Goal: Transaction & Acquisition: Purchase product/service

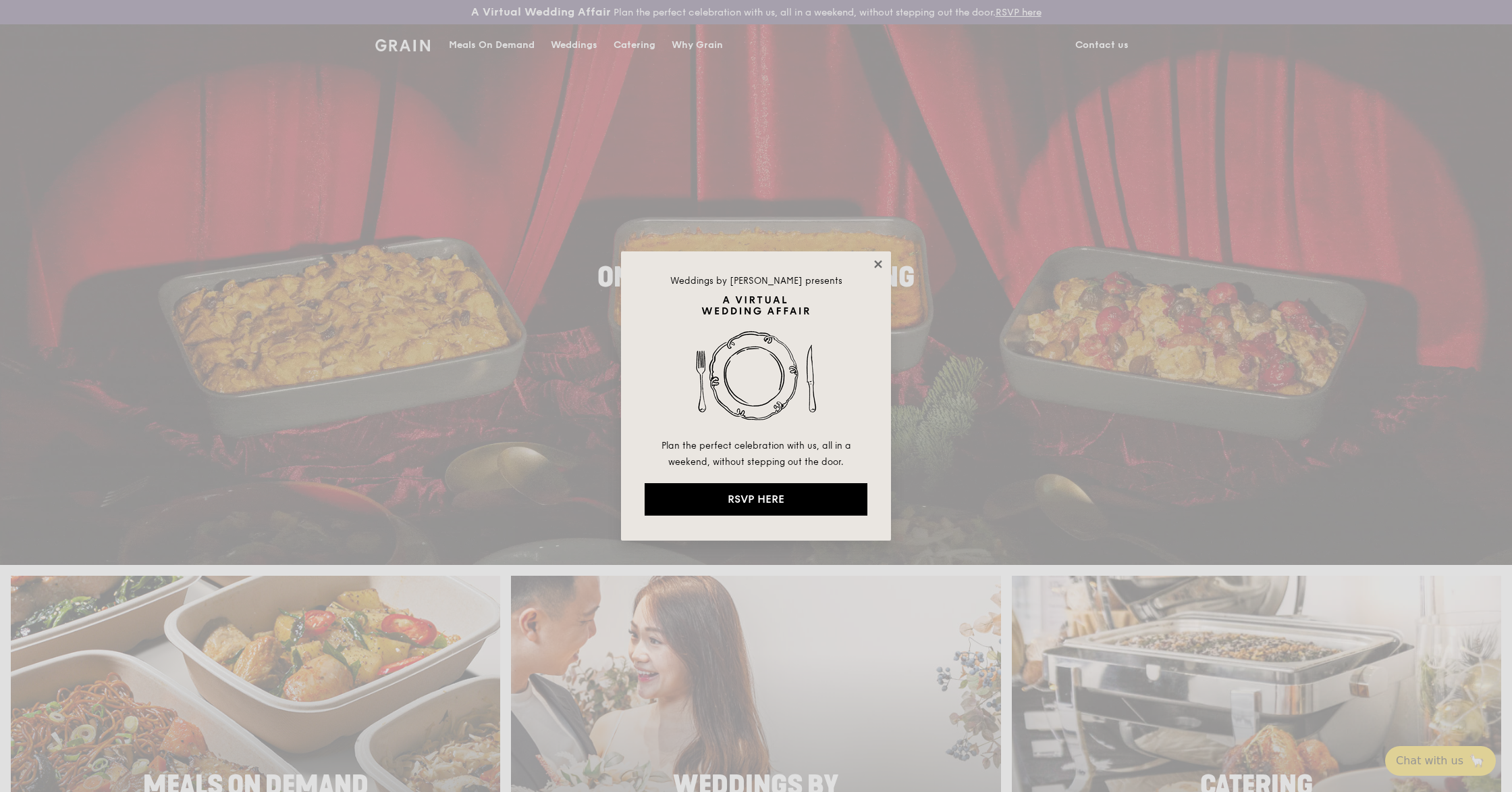
click at [884, 258] on icon at bounding box center [878, 264] width 12 height 12
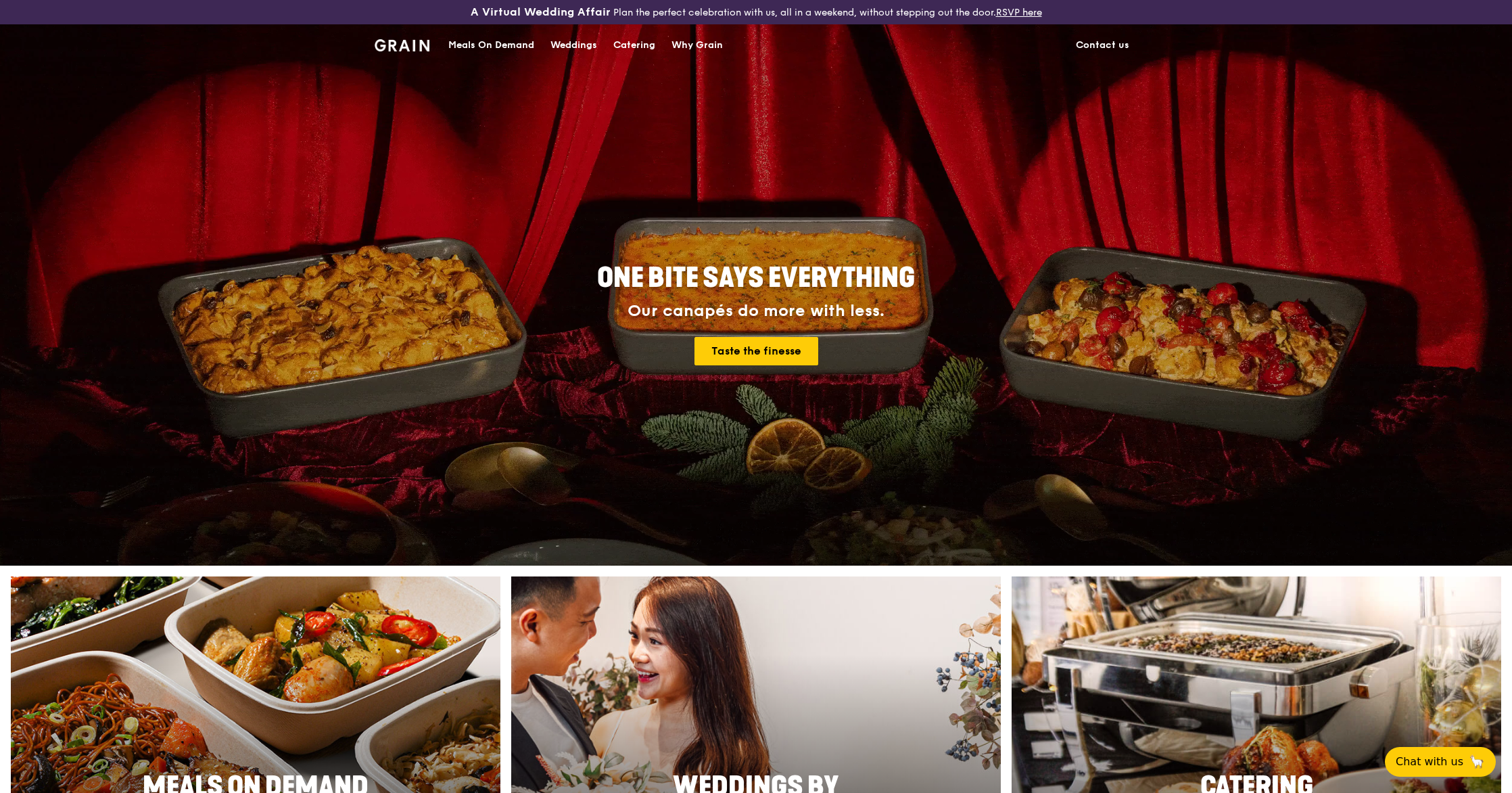
click at [518, 40] on div "Meals On Demand" at bounding box center [492, 45] width 86 height 40
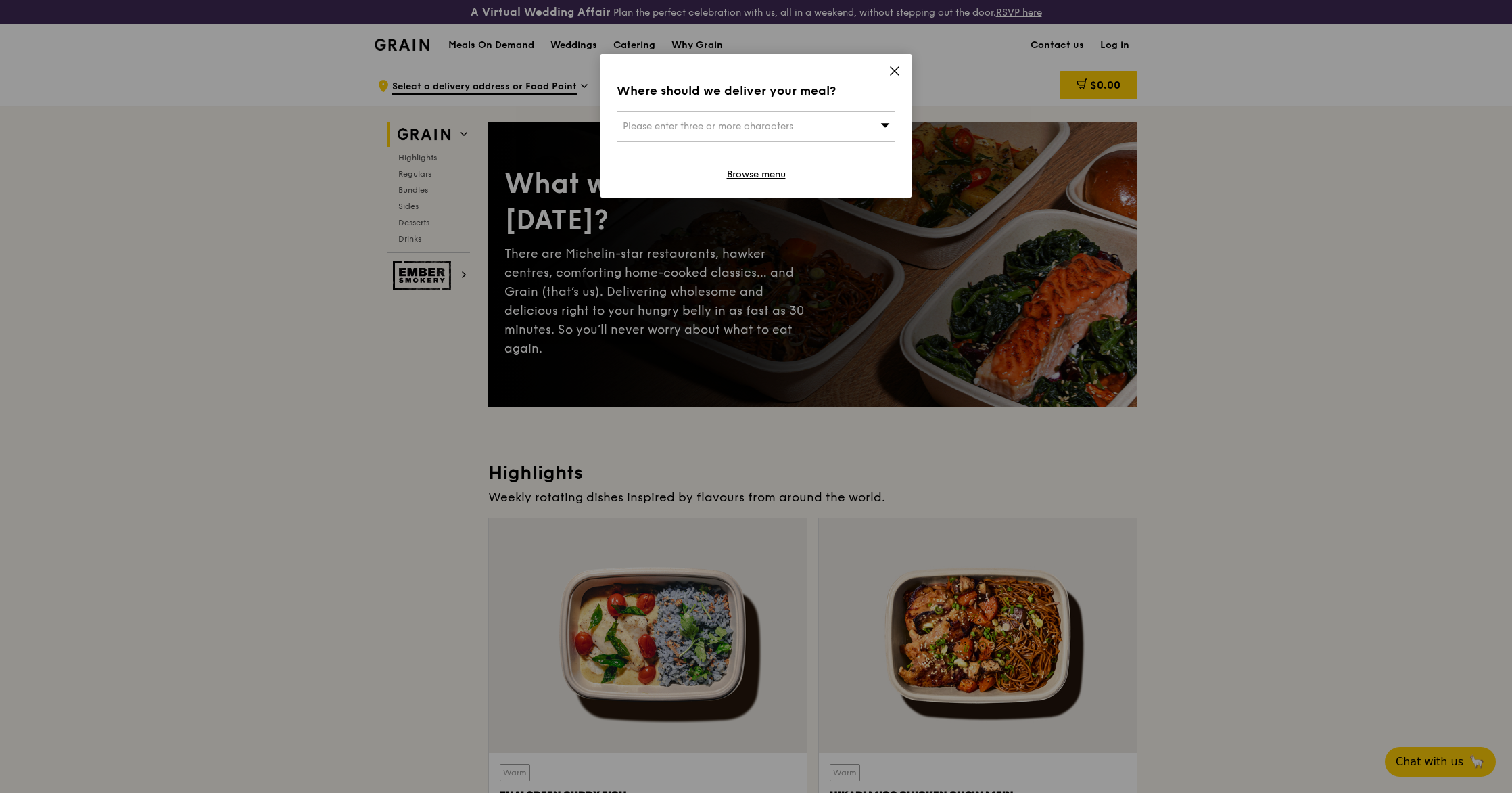
click at [857, 125] on div "Please enter three or more characters" at bounding box center [756, 126] width 279 height 31
type input "yishun"
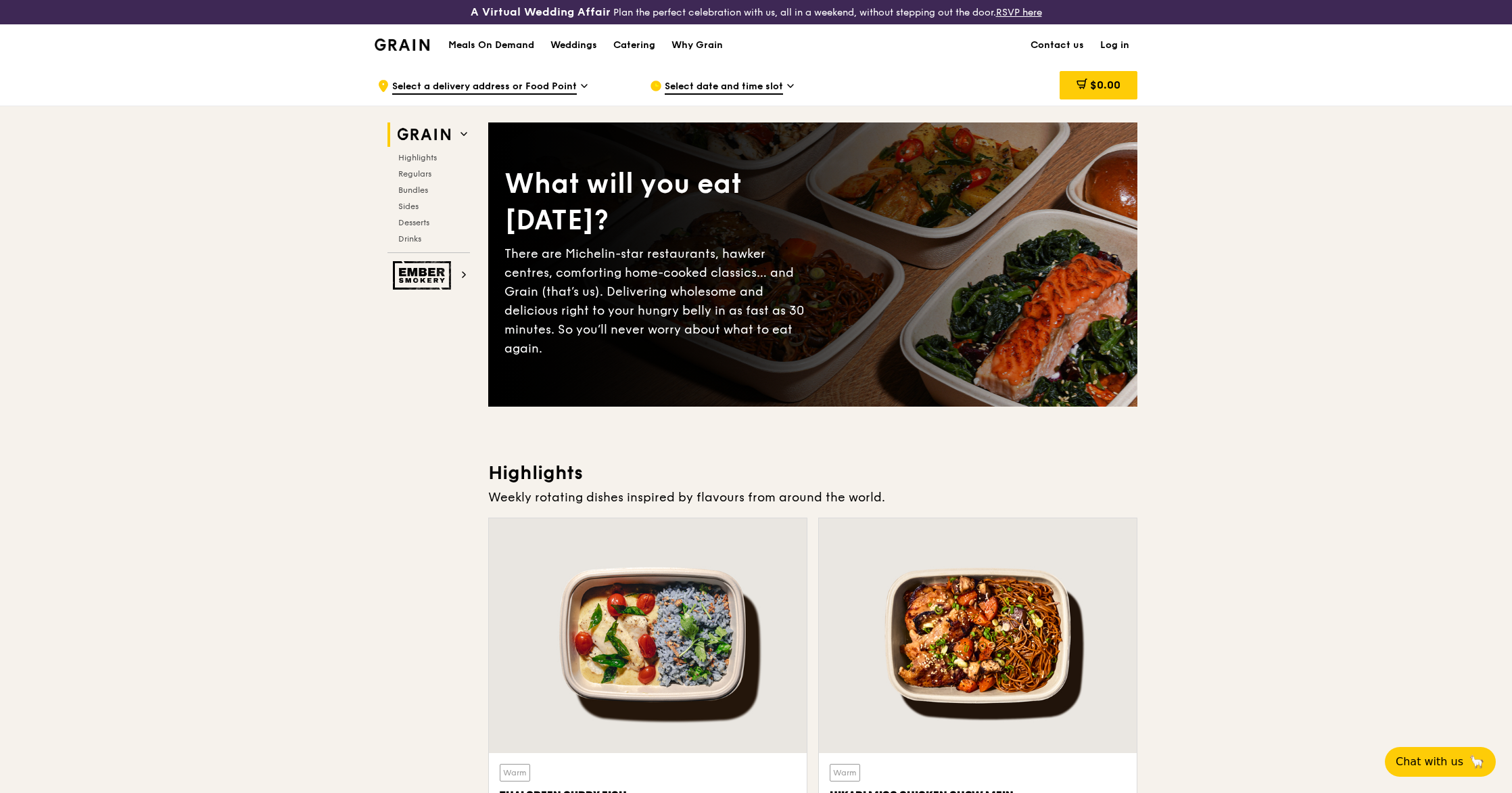
click at [452, 90] on span "Select a delivery address or Food Point" at bounding box center [484, 87] width 185 height 15
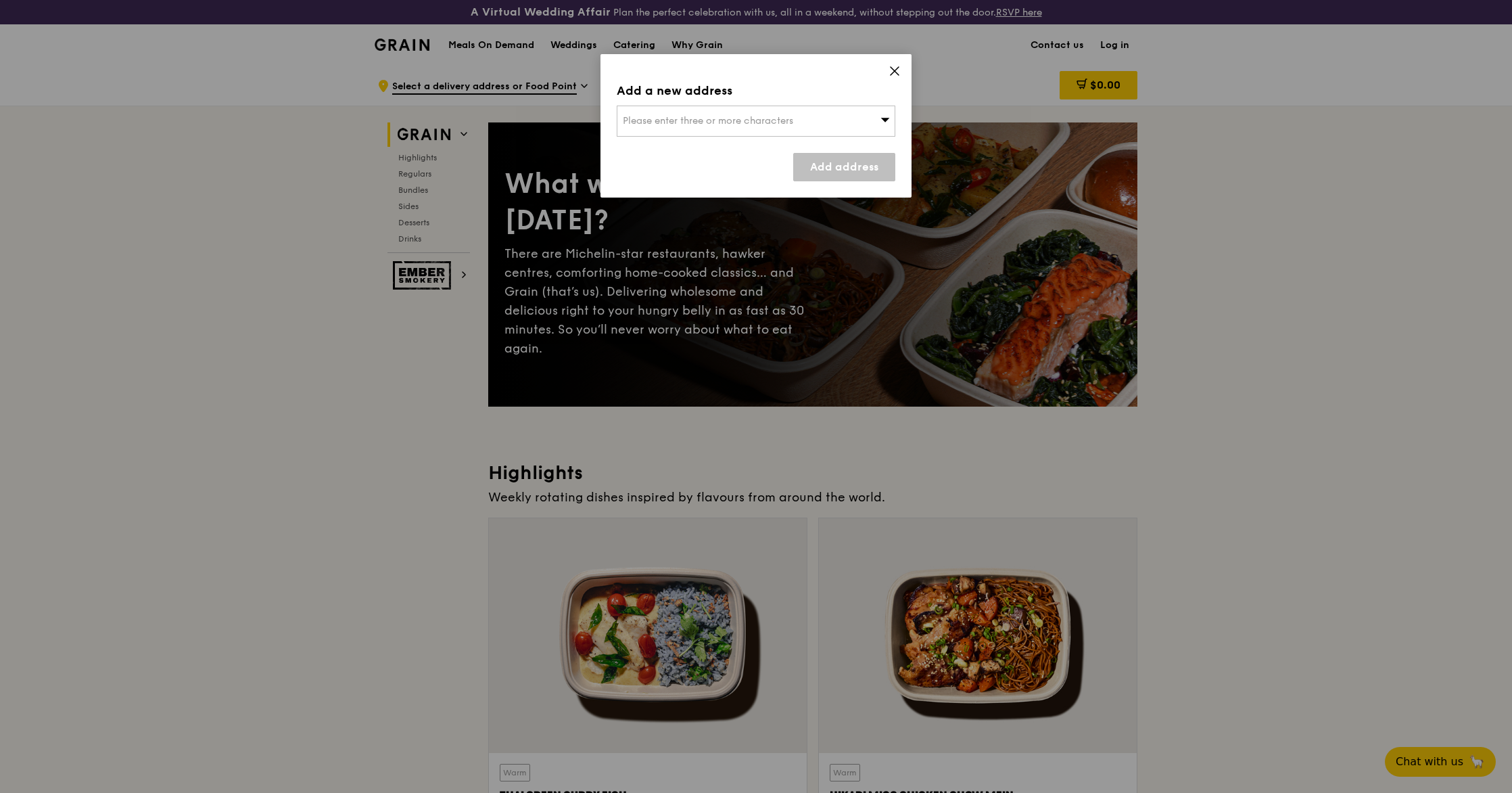
click at [723, 121] on span "Please enter three or more characters" at bounding box center [708, 121] width 171 height 12
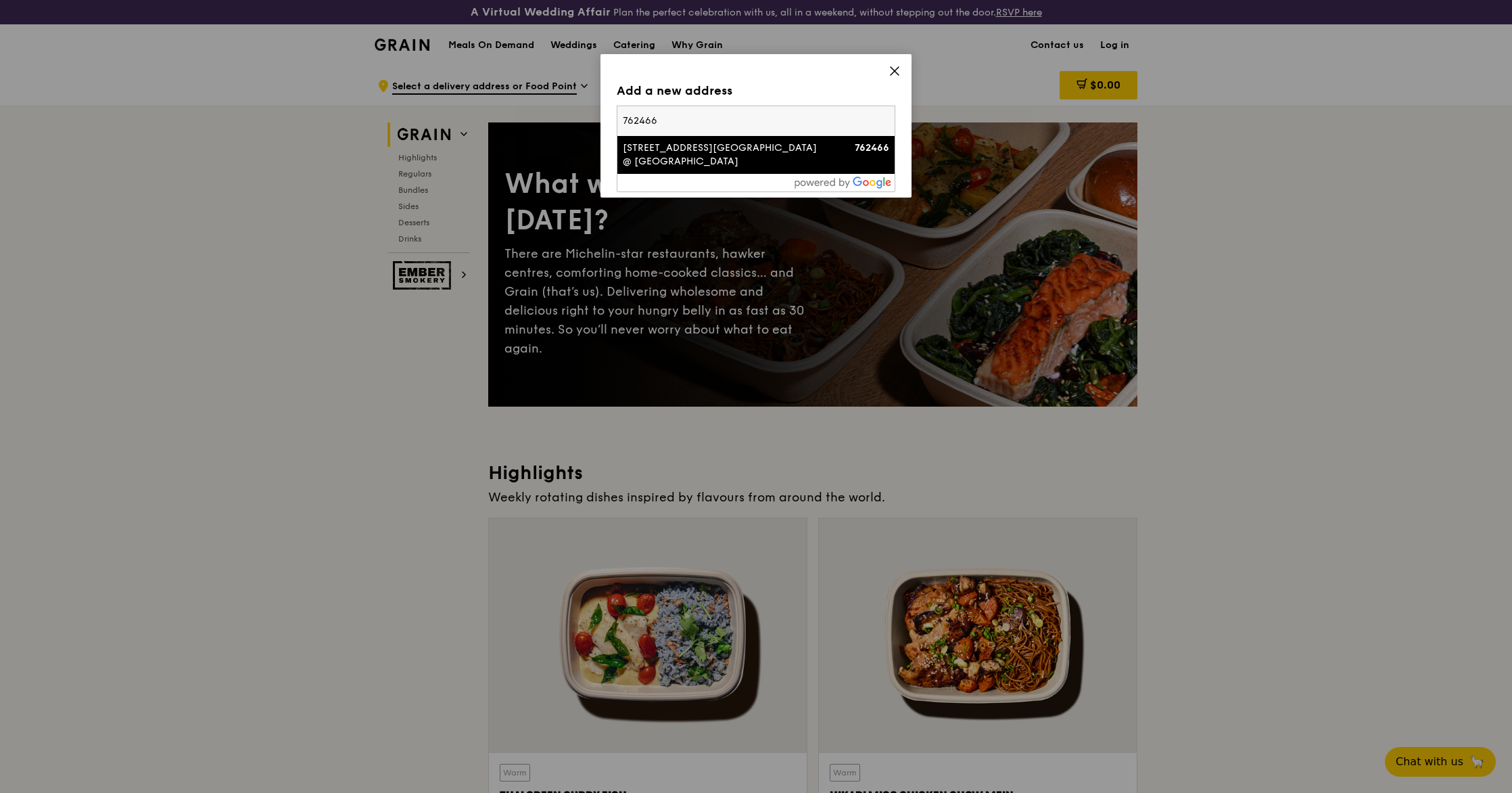
type input "762466"
click at [777, 158] on div "466B Yishun Avenue 6, Casa Spring @ Yishun" at bounding box center [723, 155] width 200 height 27
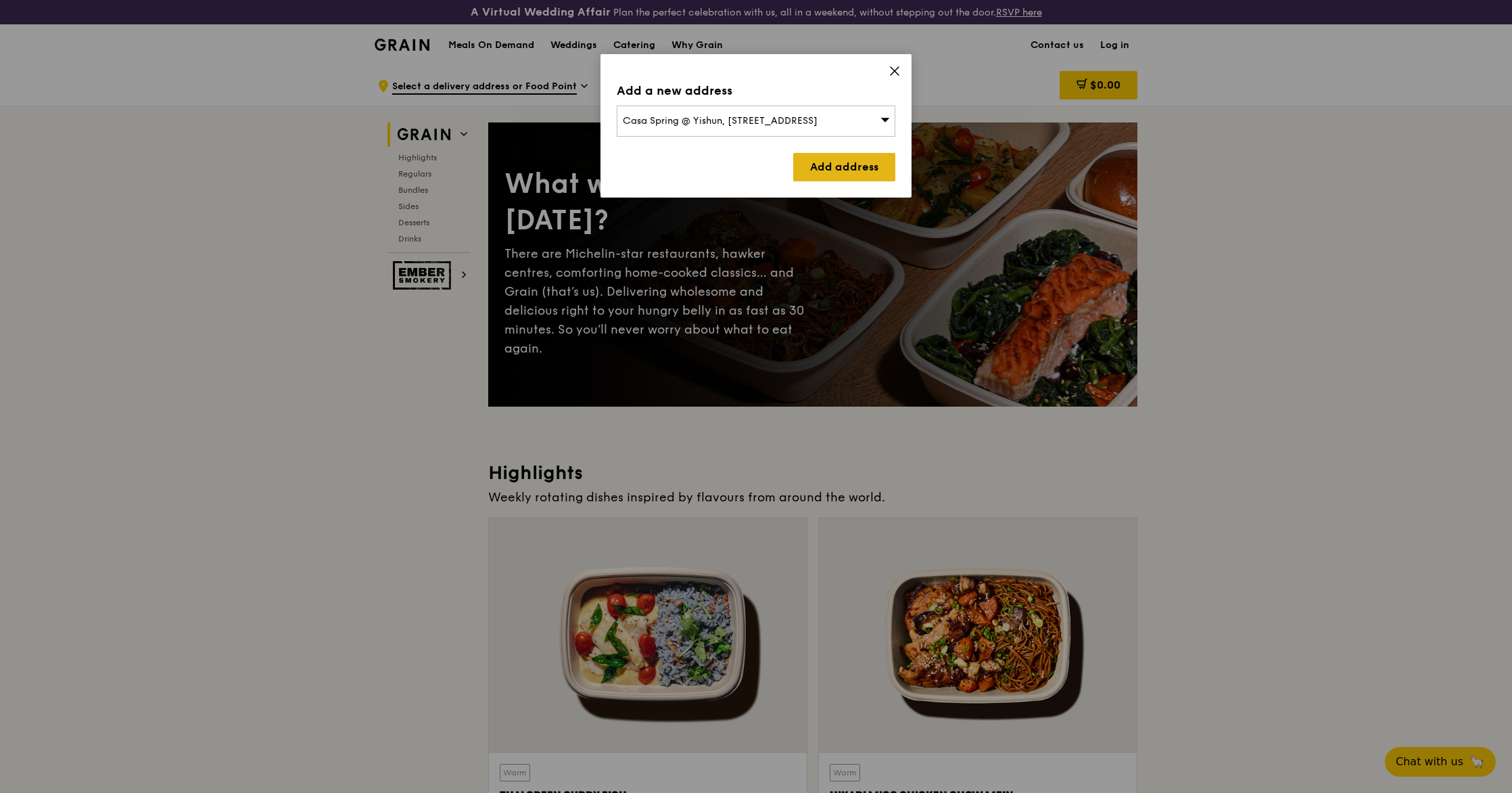
click at [882, 172] on link "Add address" at bounding box center [844, 166] width 102 height 28
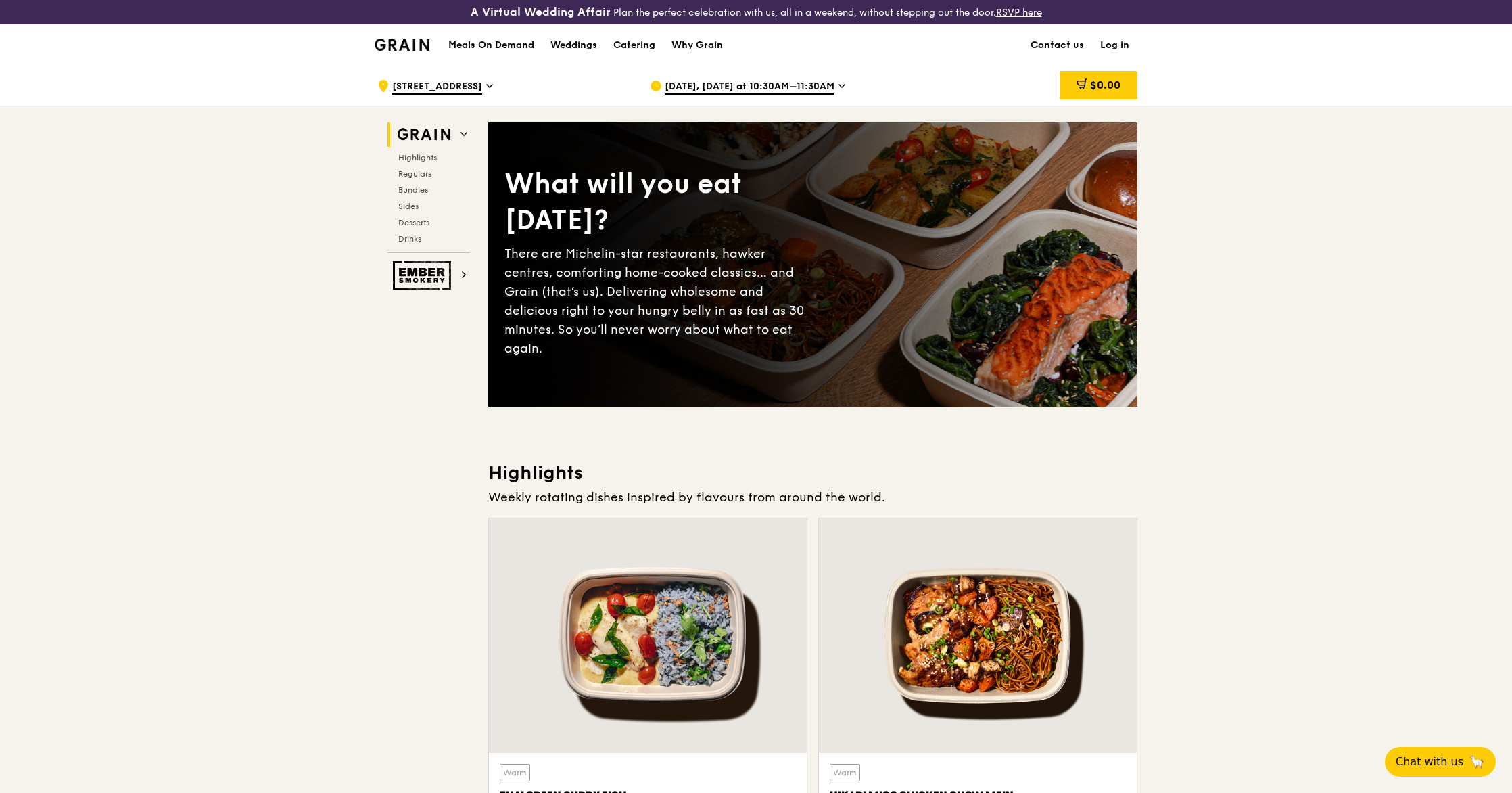
scroll to position [268, 0]
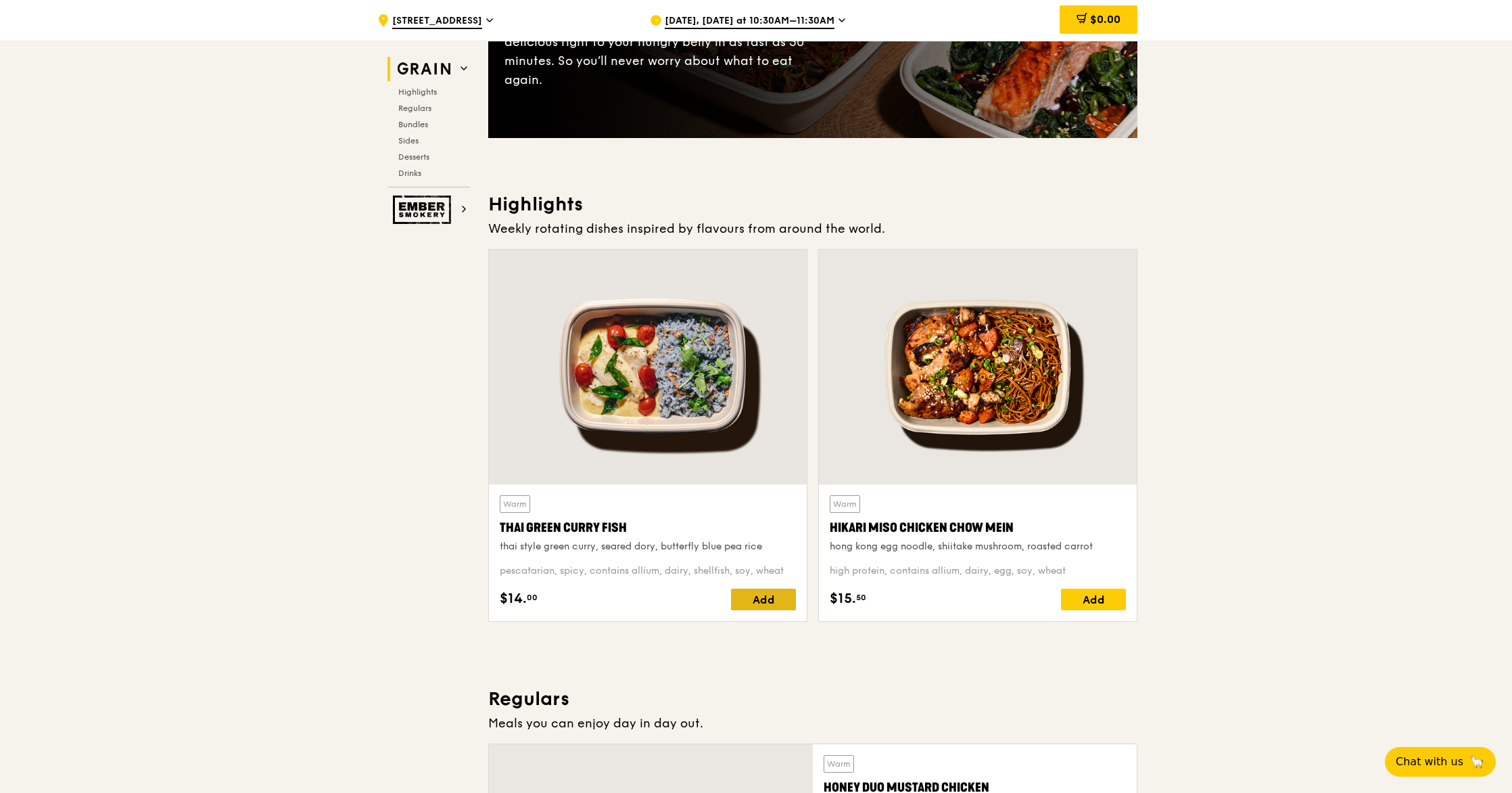
click at [776, 602] on div "Add" at bounding box center [763, 599] width 65 height 22
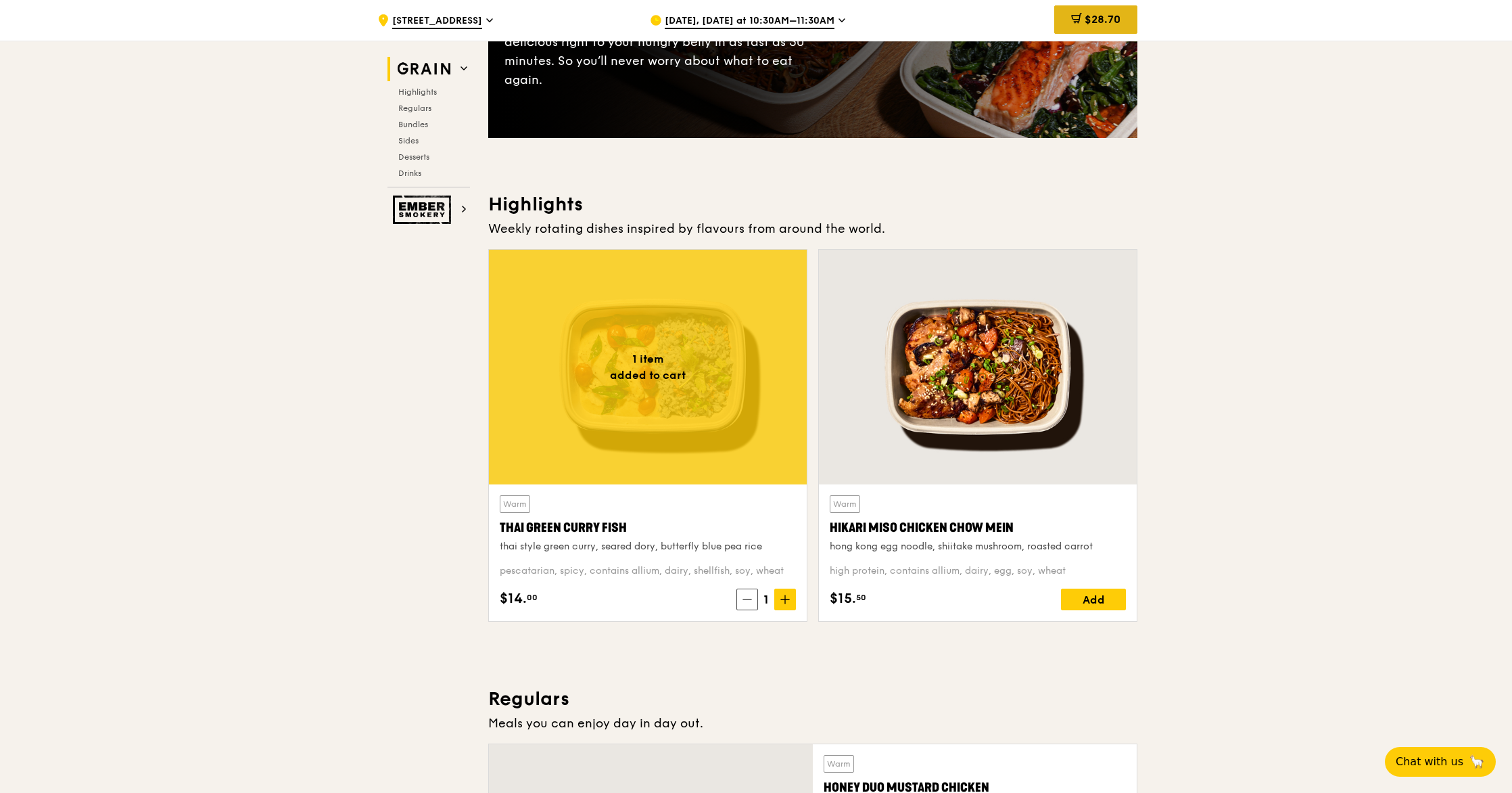
click at [1096, 21] on span "$28.70" at bounding box center [1102, 19] width 36 height 13
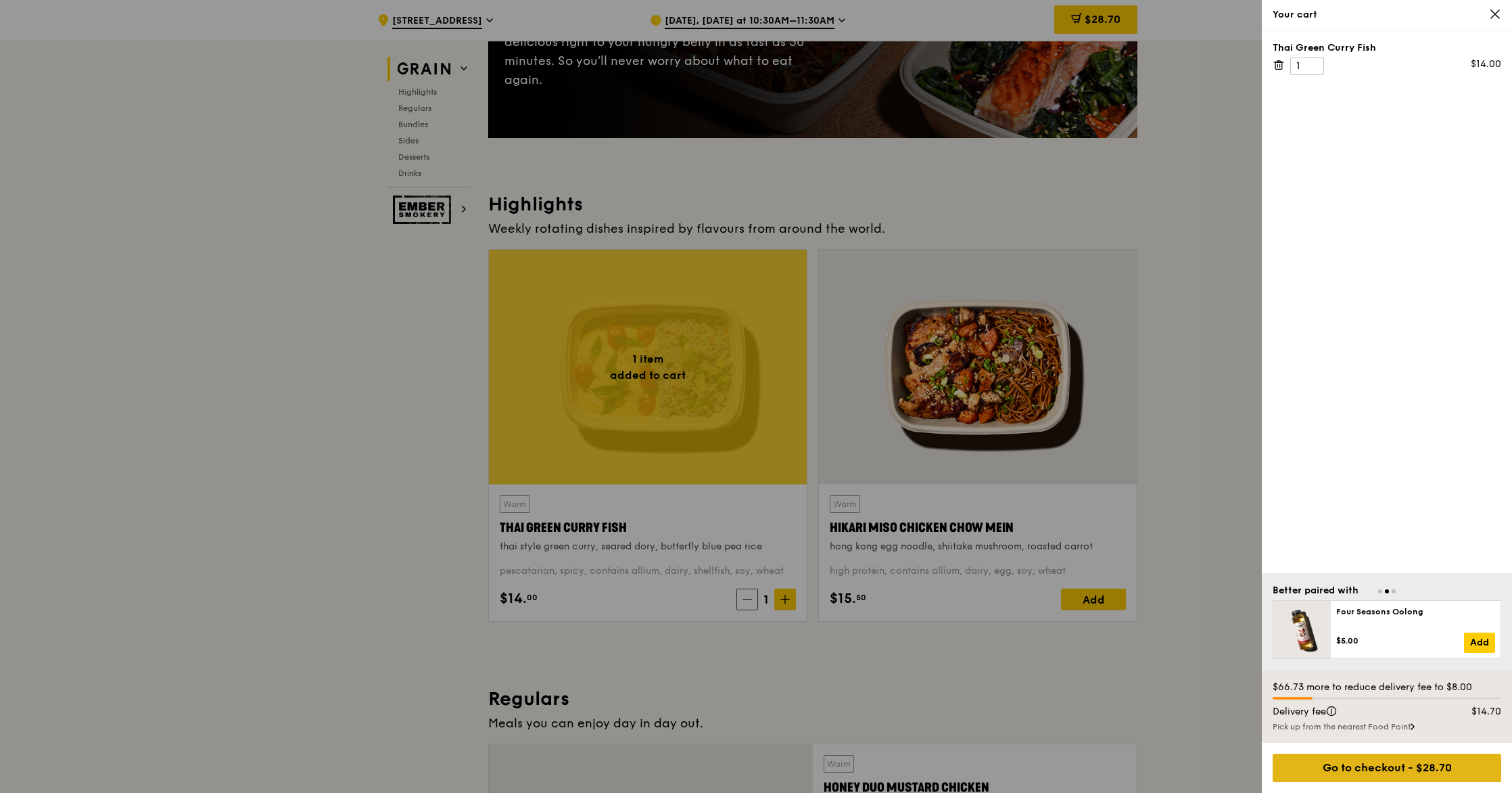
click at [1370, 762] on div "Go to checkout - $28.70" at bounding box center [1387, 767] width 228 height 28
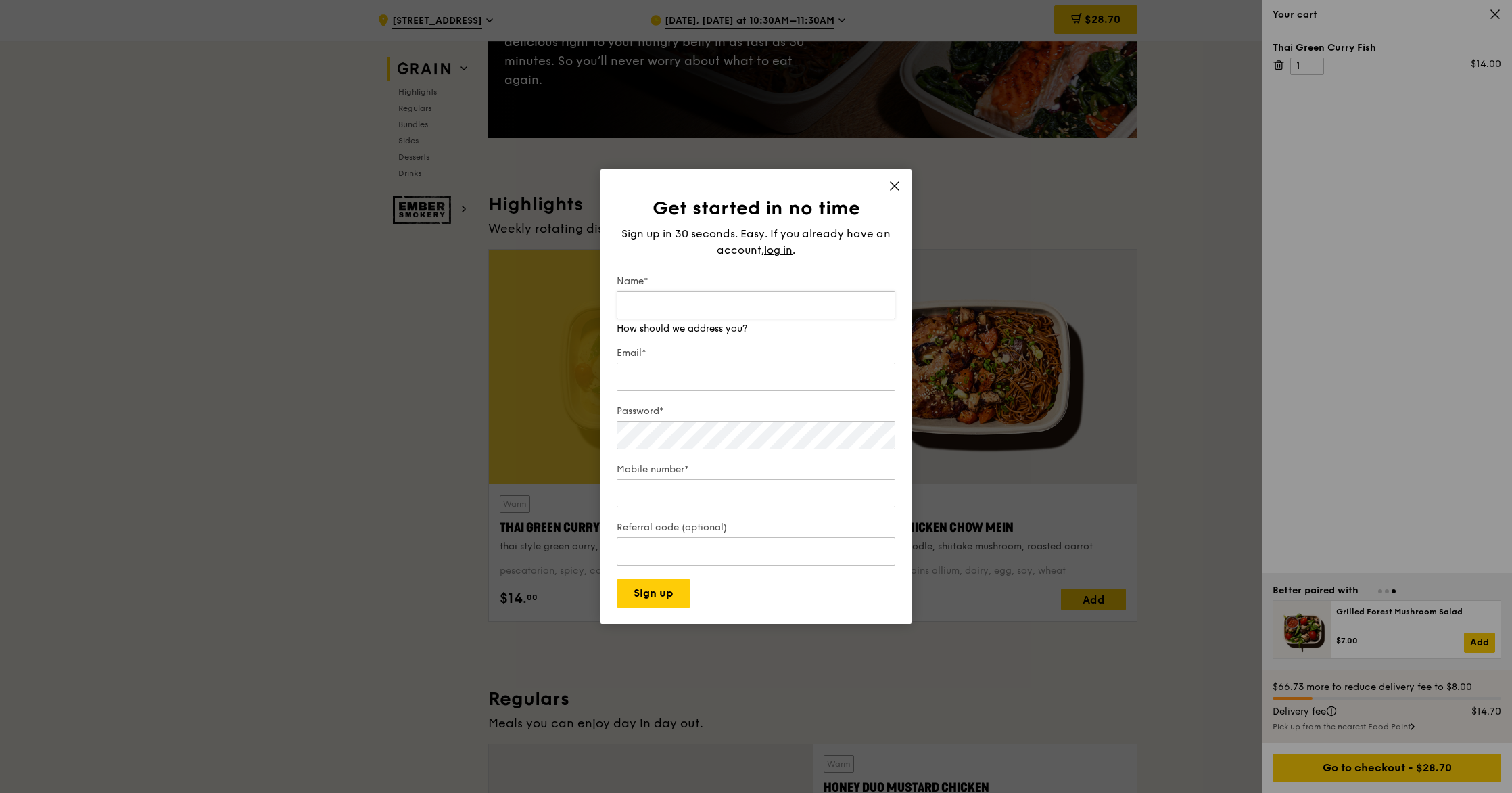
click at [716, 312] on input "Name*" at bounding box center [756, 304] width 279 height 28
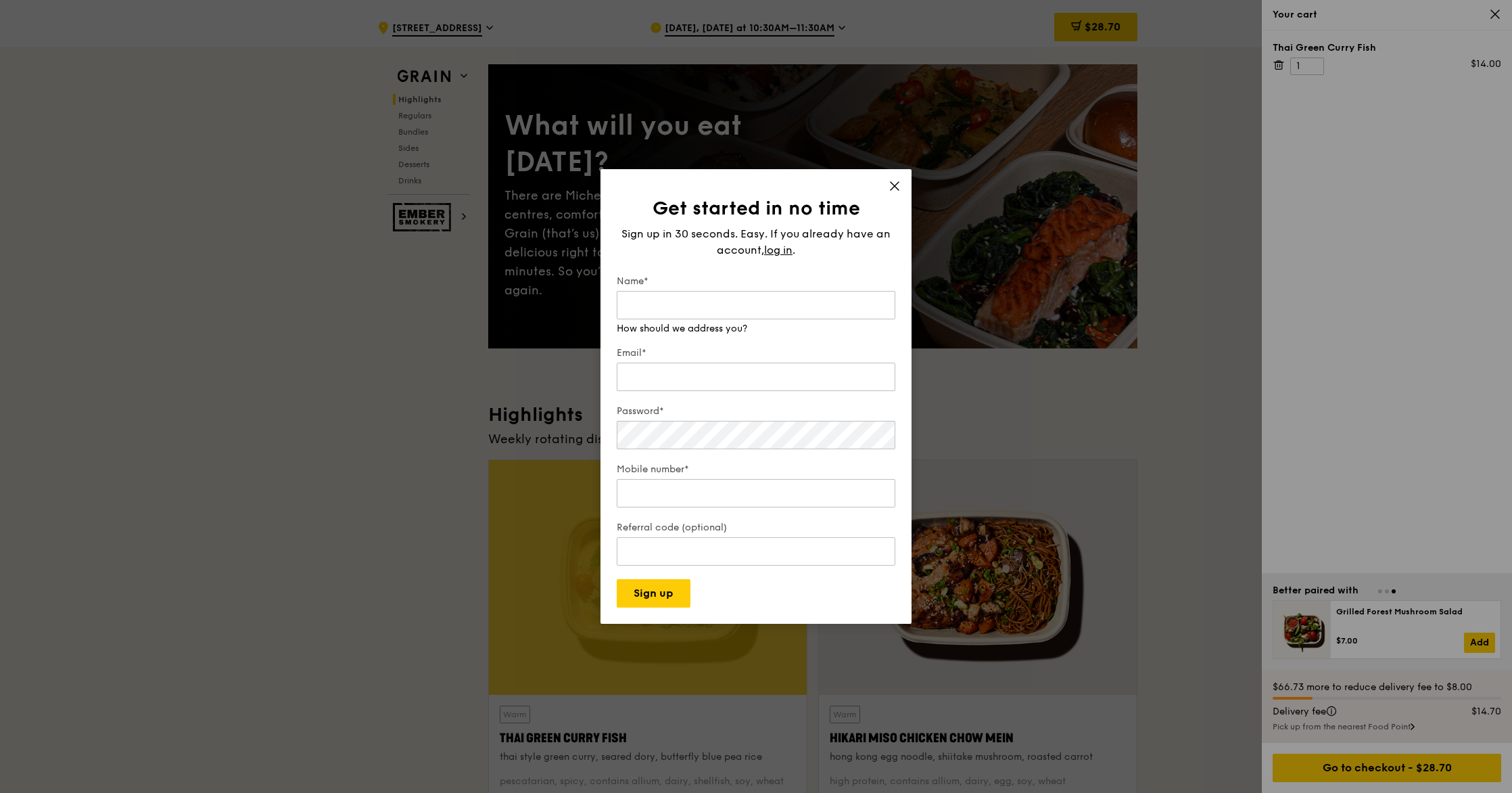
scroll to position [0, 0]
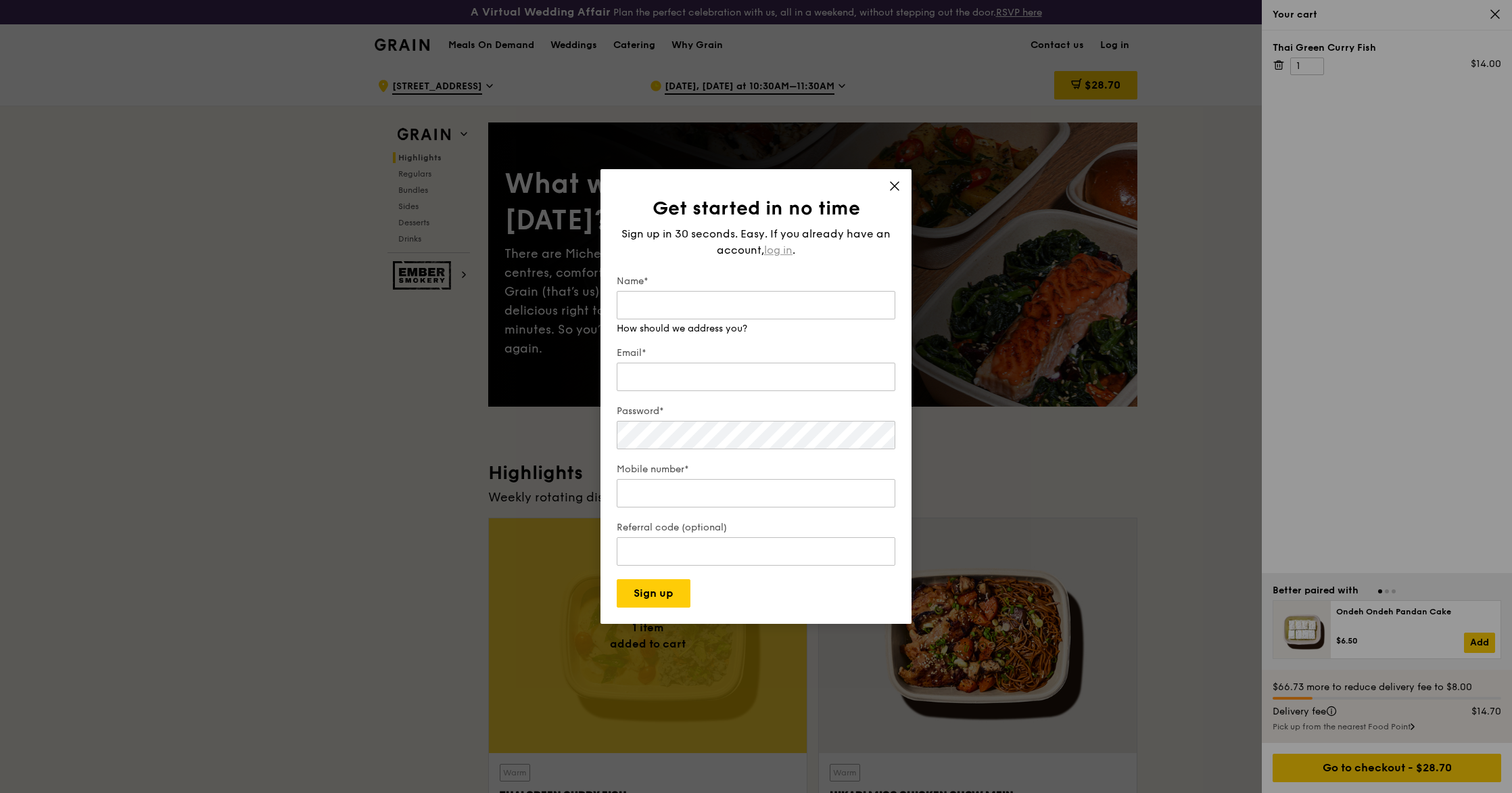
click at [792, 250] on span "log in" at bounding box center [778, 250] width 28 height 16
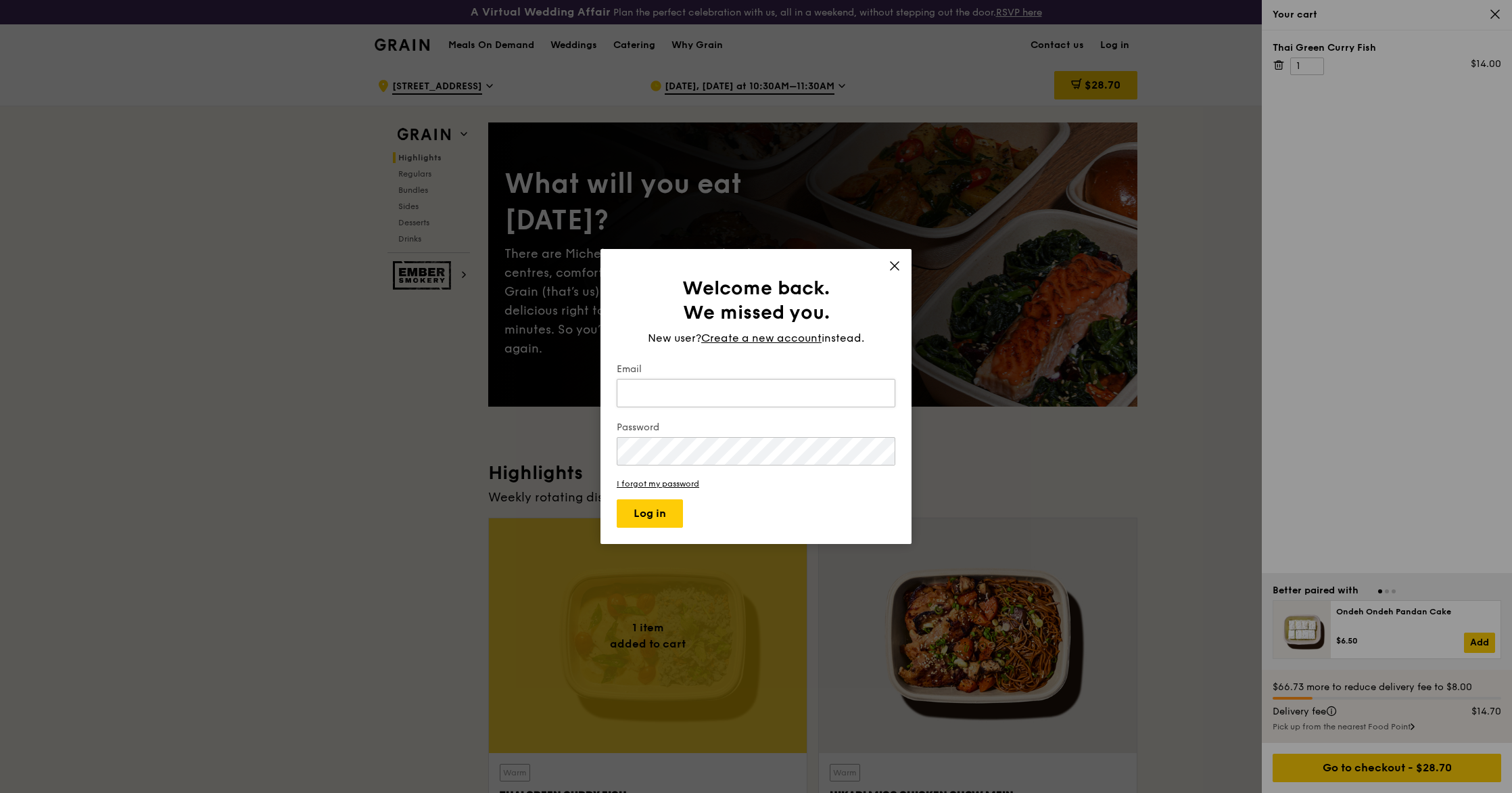
click at [725, 389] on input "Email" at bounding box center [756, 393] width 279 height 28
click at [783, 336] on span "Create a new account" at bounding box center [762, 338] width 121 height 16
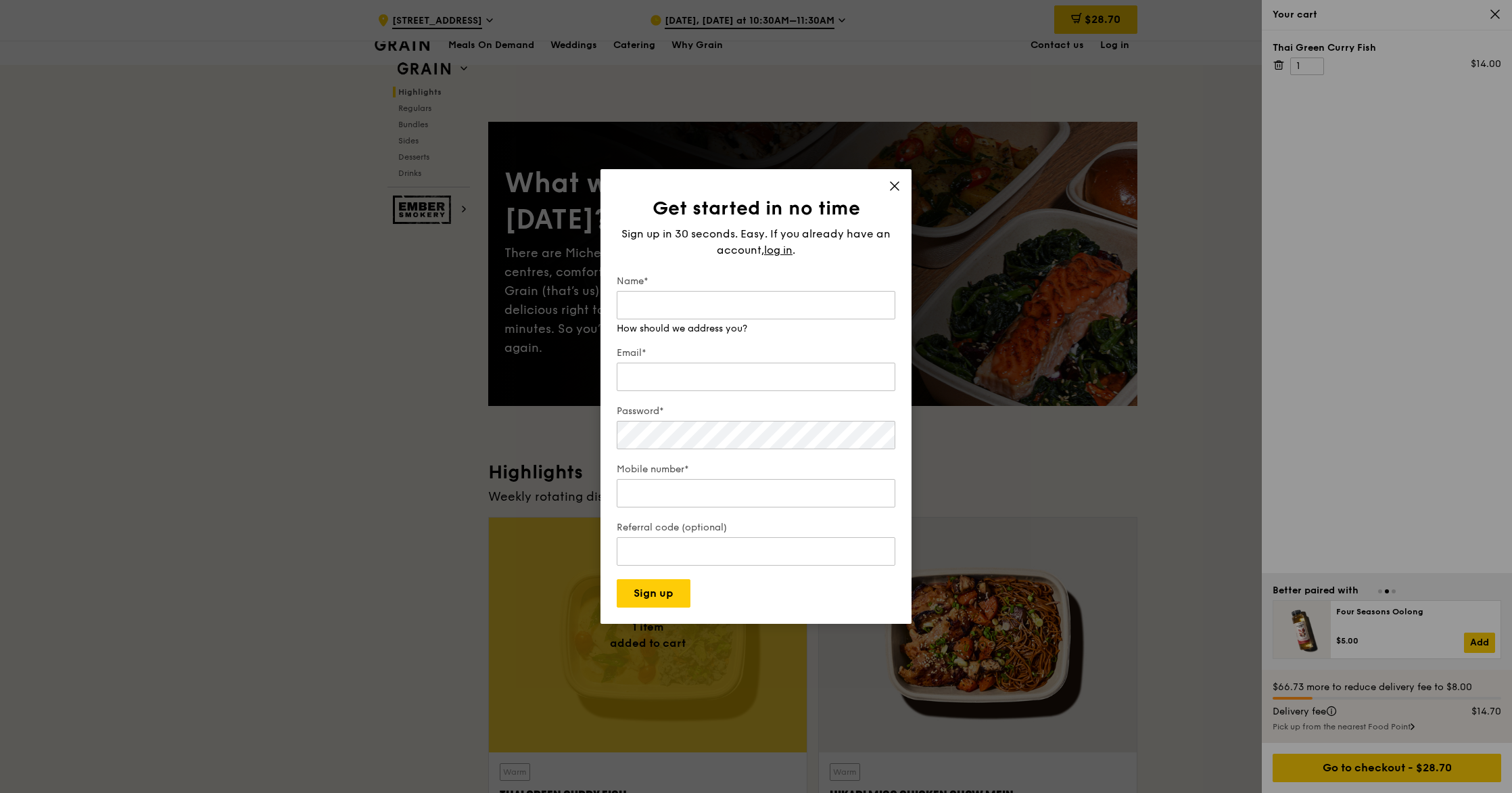
scroll to position [249, 0]
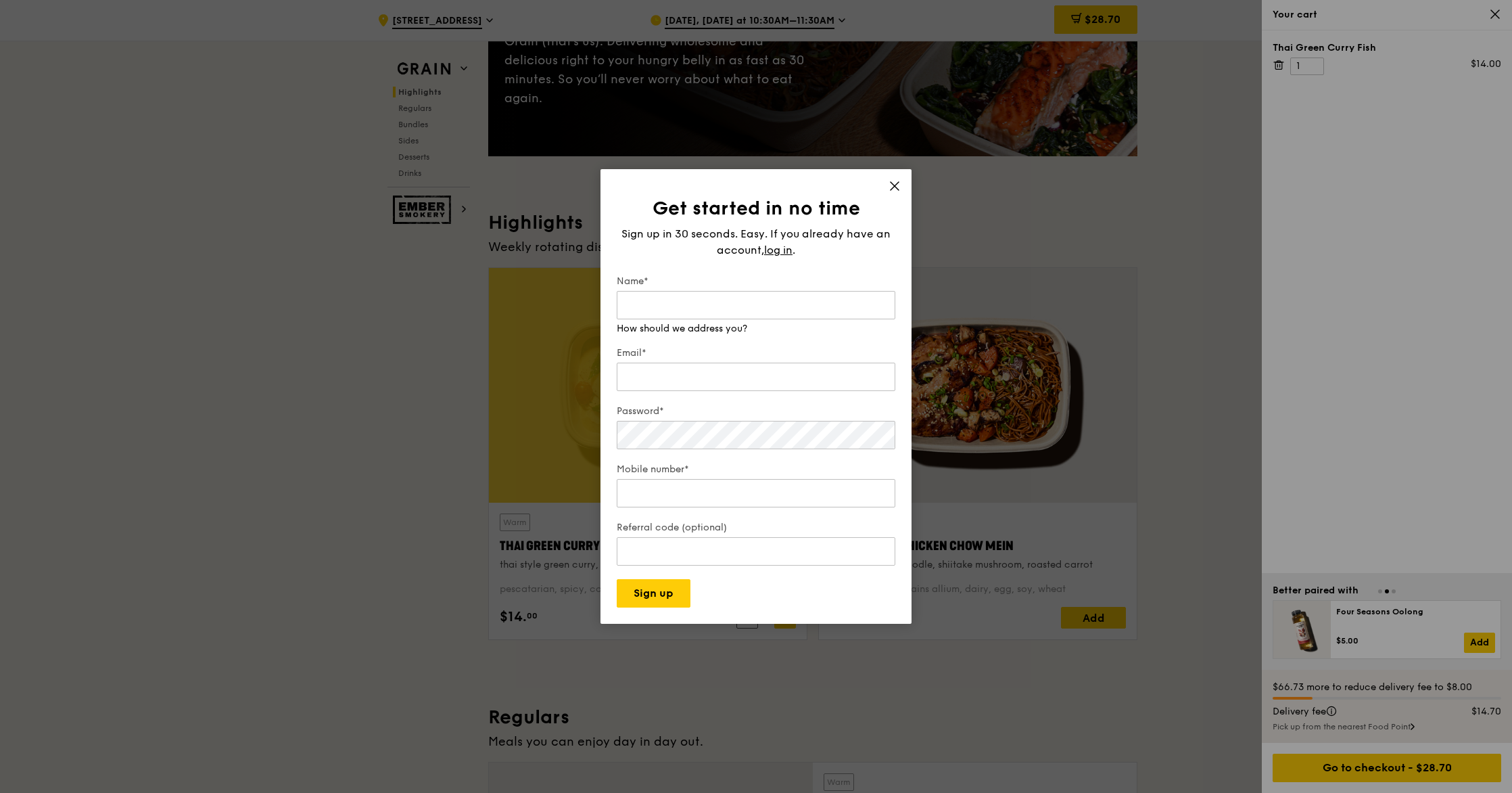
click at [898, 182] on div "Get started in no time Sign up in 30 seconds. Easy. If you already have an acco…" at bounding box center [756, 396] width 312 height 455
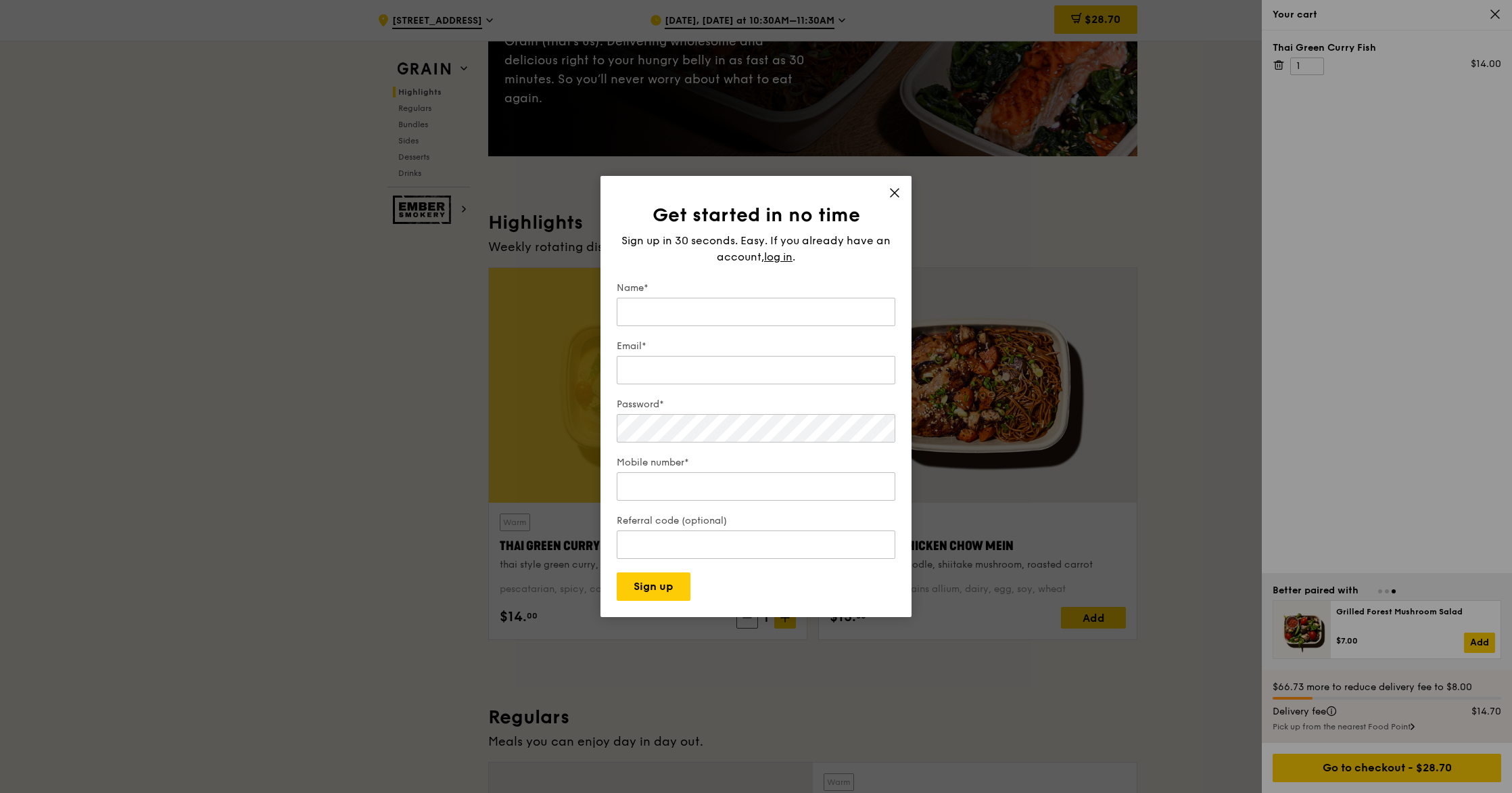
click at [892, 189] on icon at bounding box center [894, 193] width 8 height 8
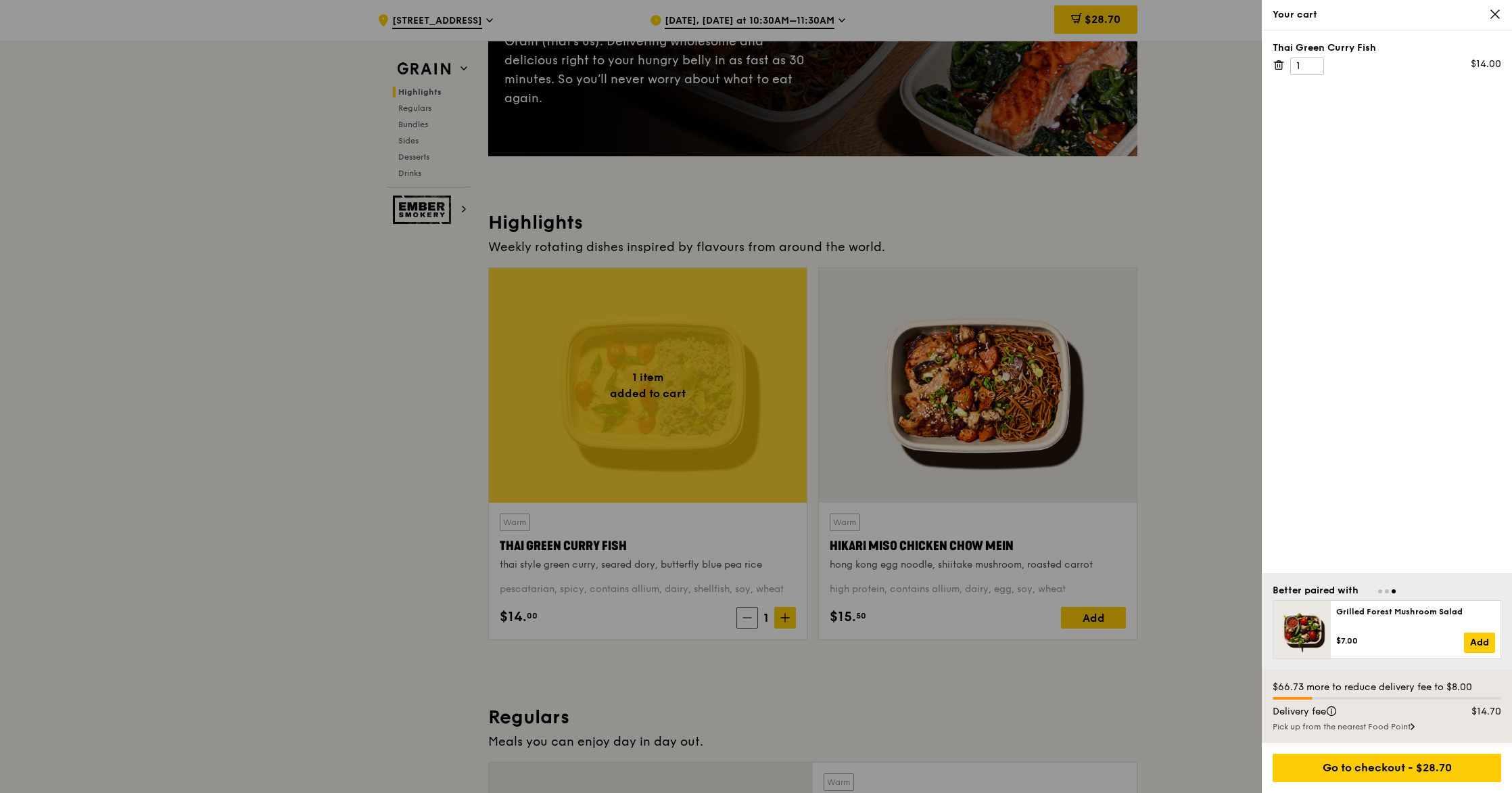
scroll to position [439, 0]
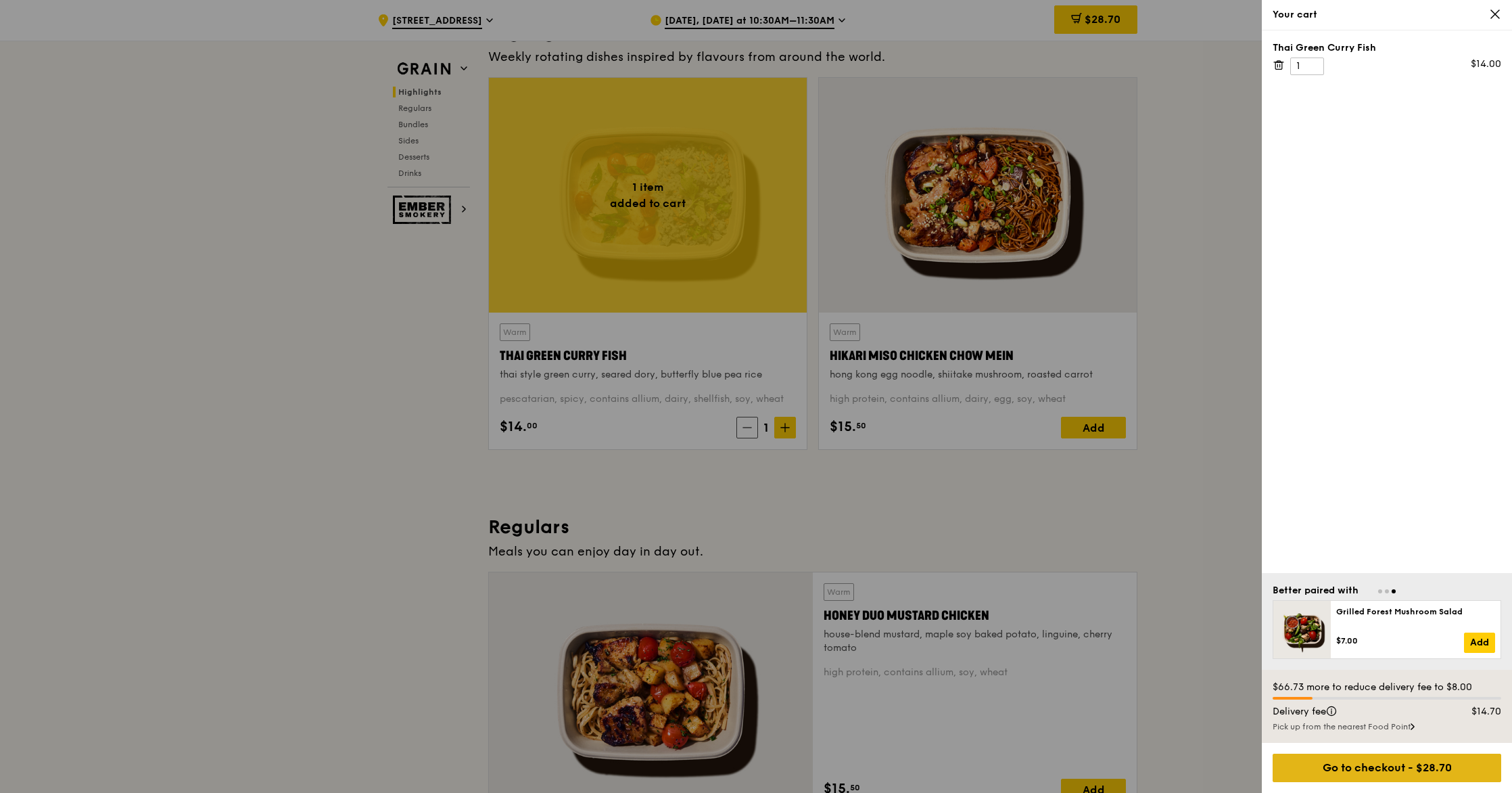
click at [1363, 772] on div "Go to checkout - $28.70" at bounding box center [1387, 767] width 228 height 28
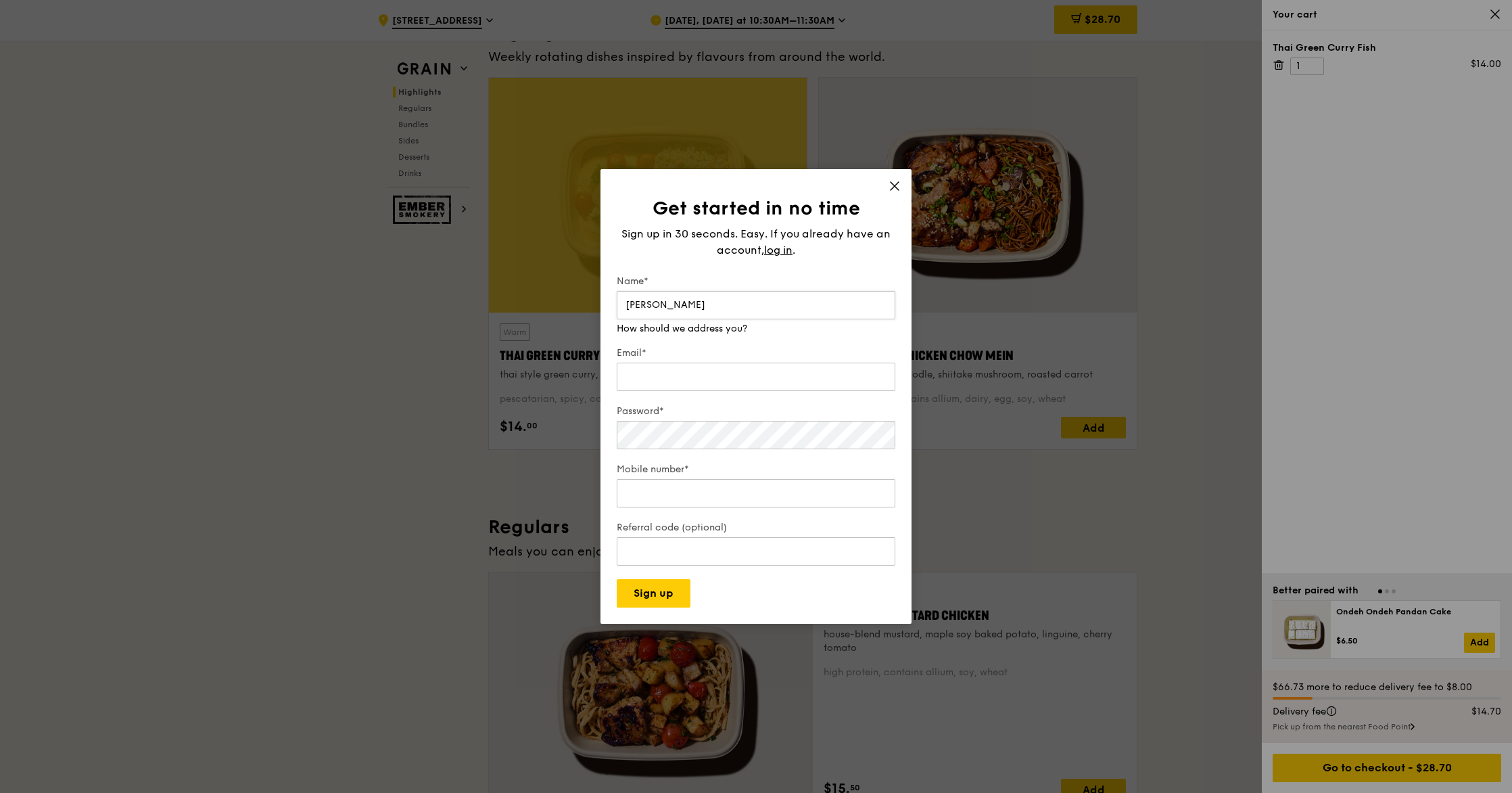
type input "daryl"
type input "darylnzl@gmail.com"
type input "94364307"
click at [668, 597] on button "Sign up" at bounding box center [653, 593] width 74 height 28
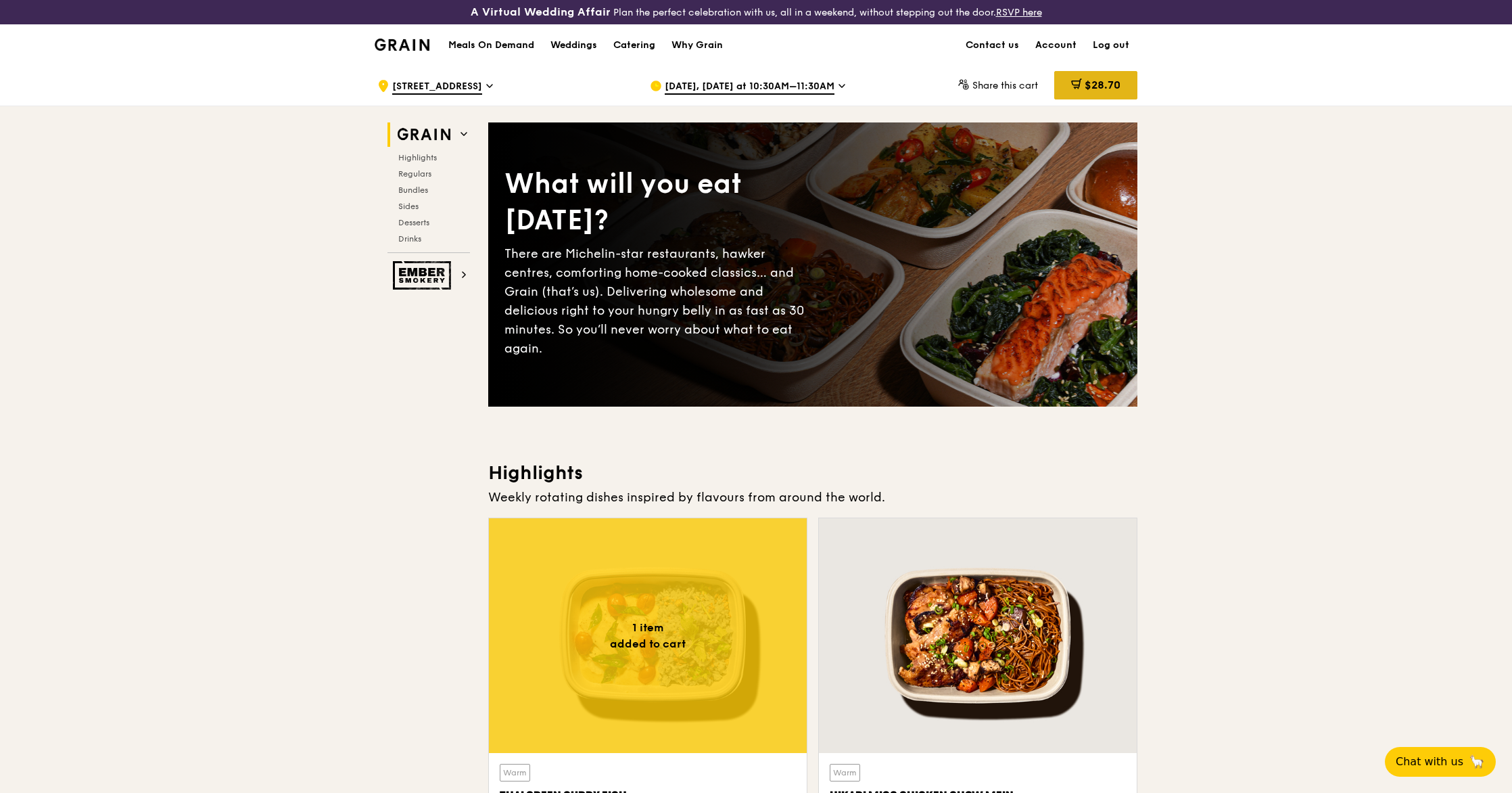
click at [1084, 77] on div "$28.70" at bounding box center [1095, 85] width 83 height 28
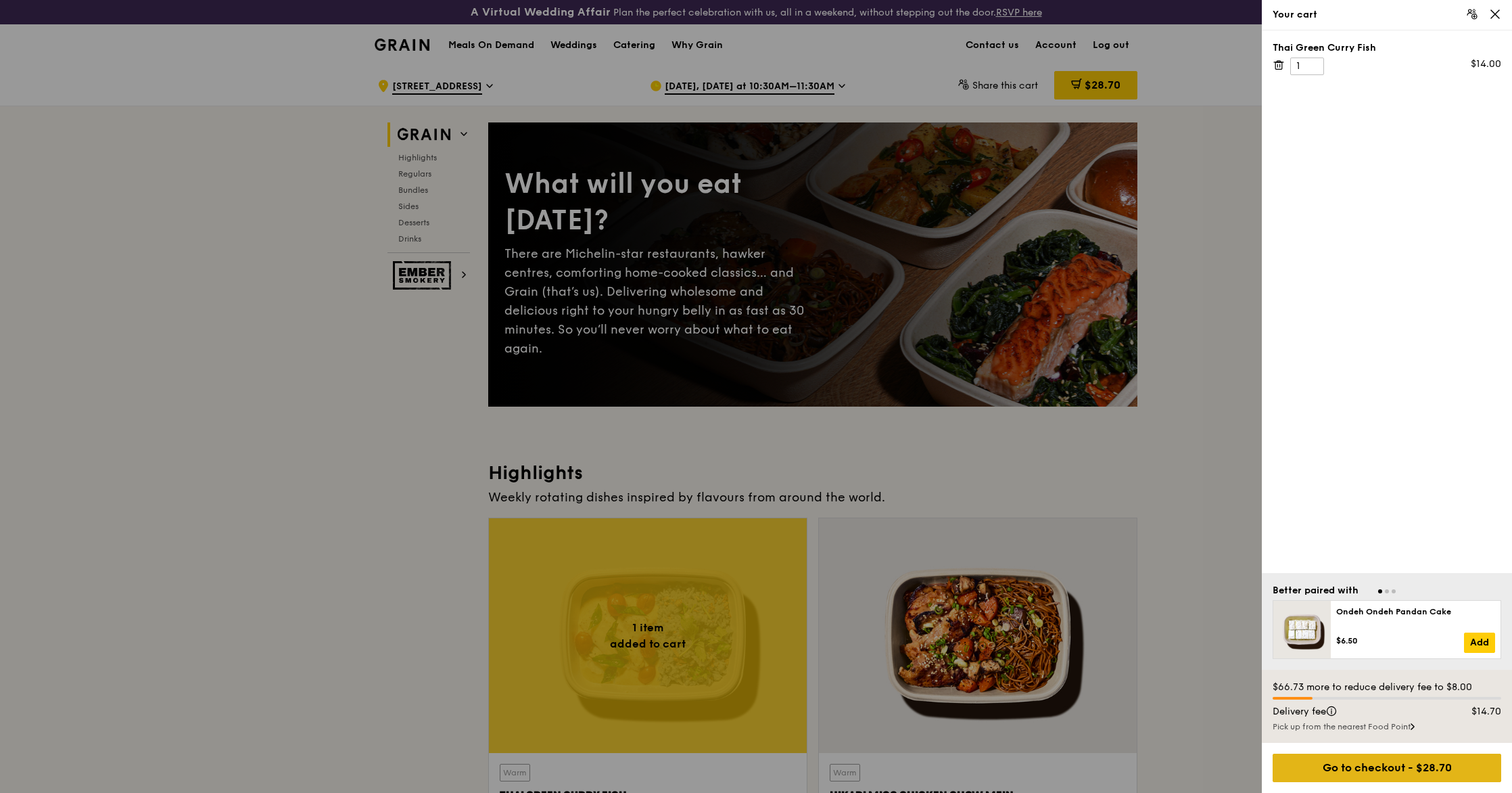
click at [1380, 775] on div "Go to checkout - $28.70" at bounding box center [1387, 767] width 228 height 28
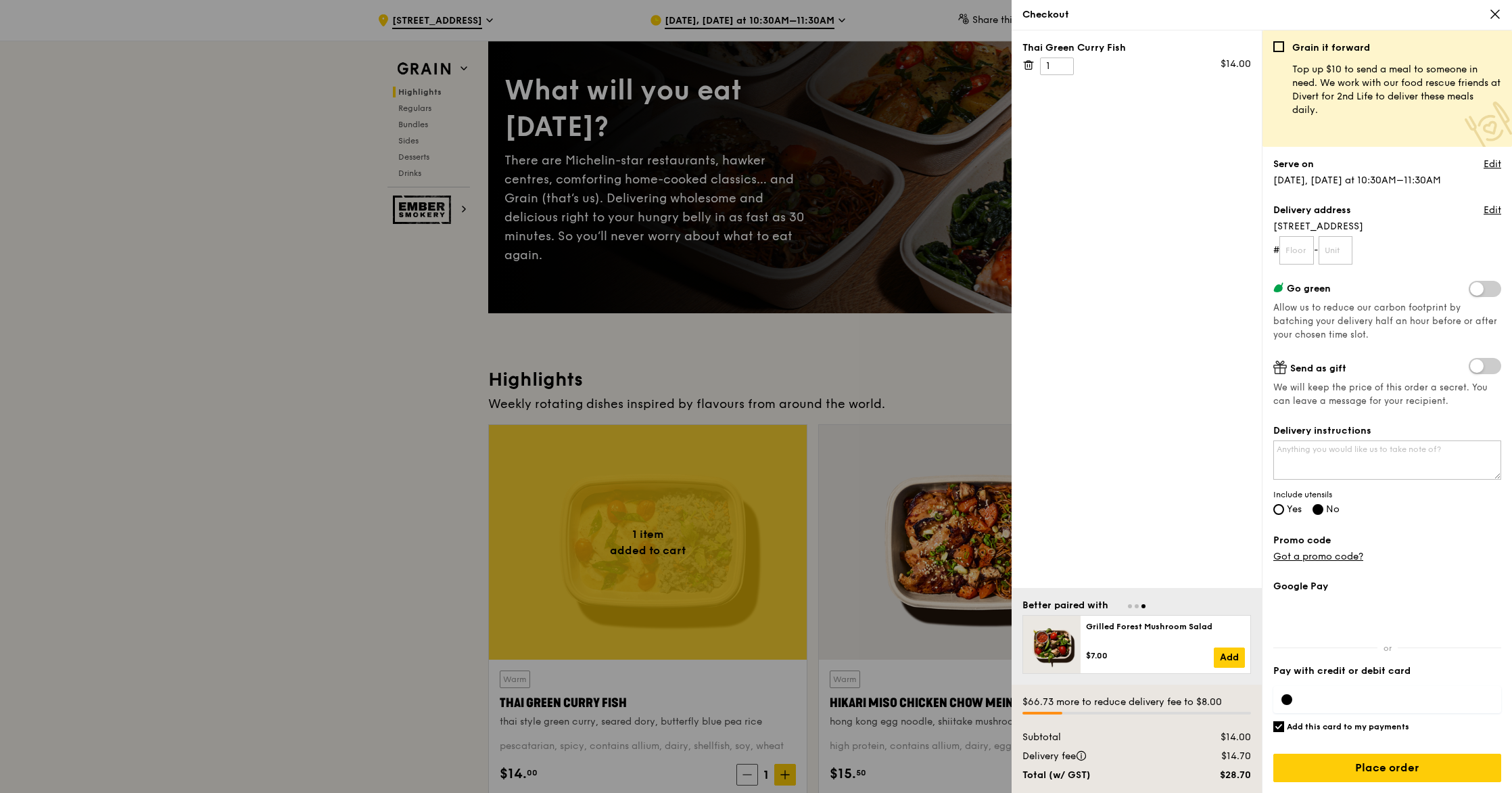
scroll to position [84, 0]
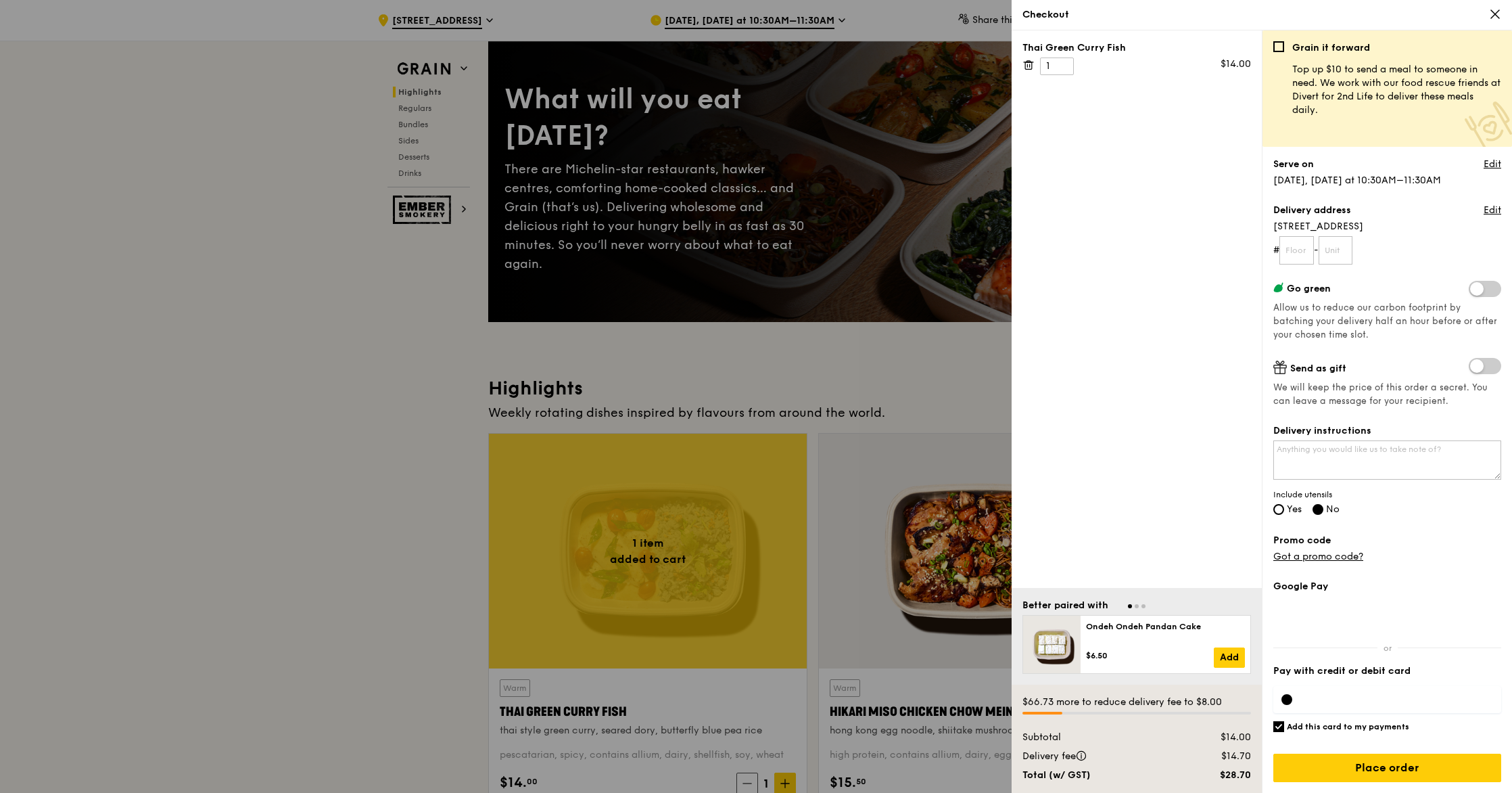
click at [1495, 12] on icon at bounding box center [1495, 14] width 12 height 12
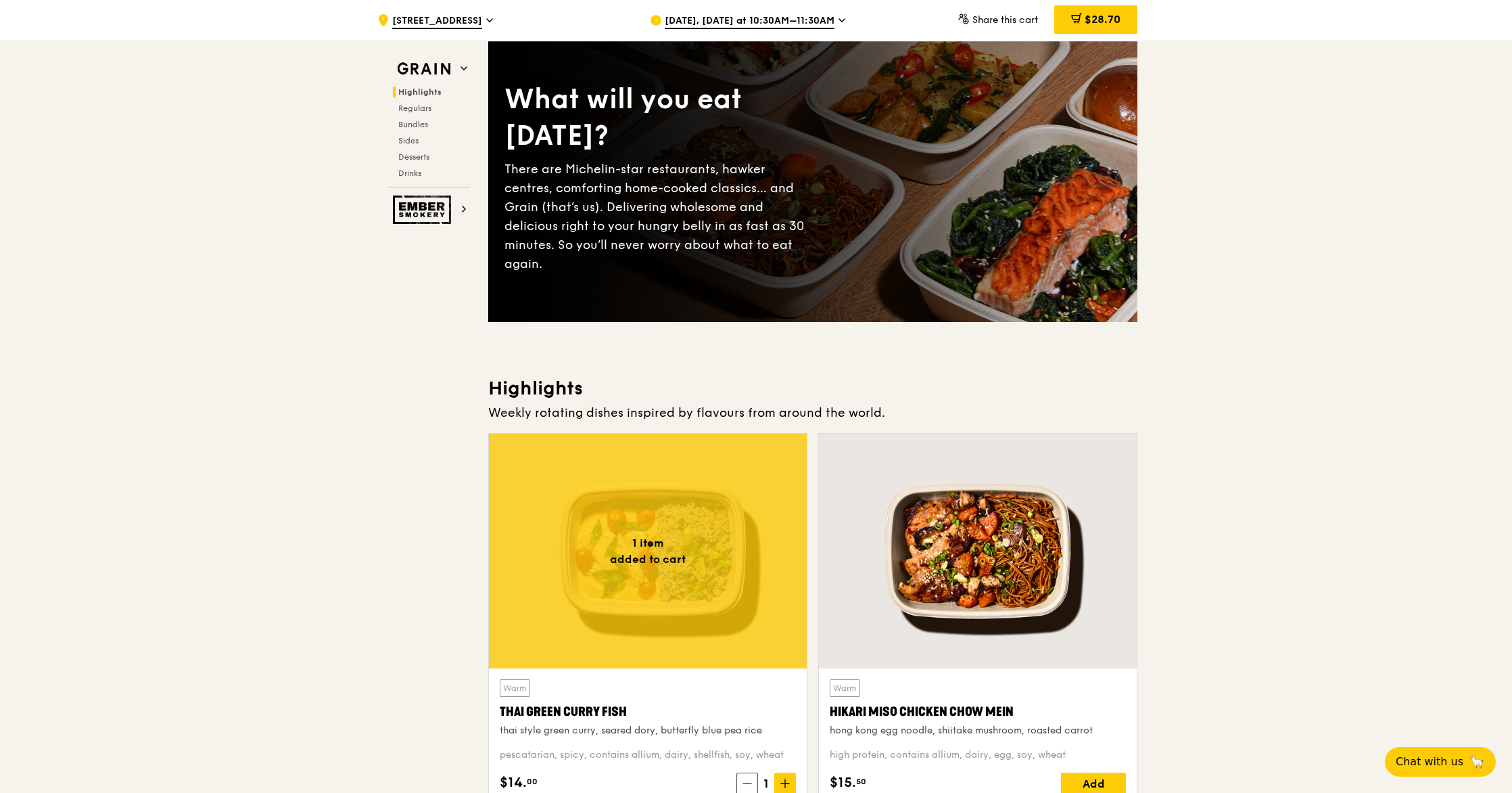
scroll to position [0, 0]
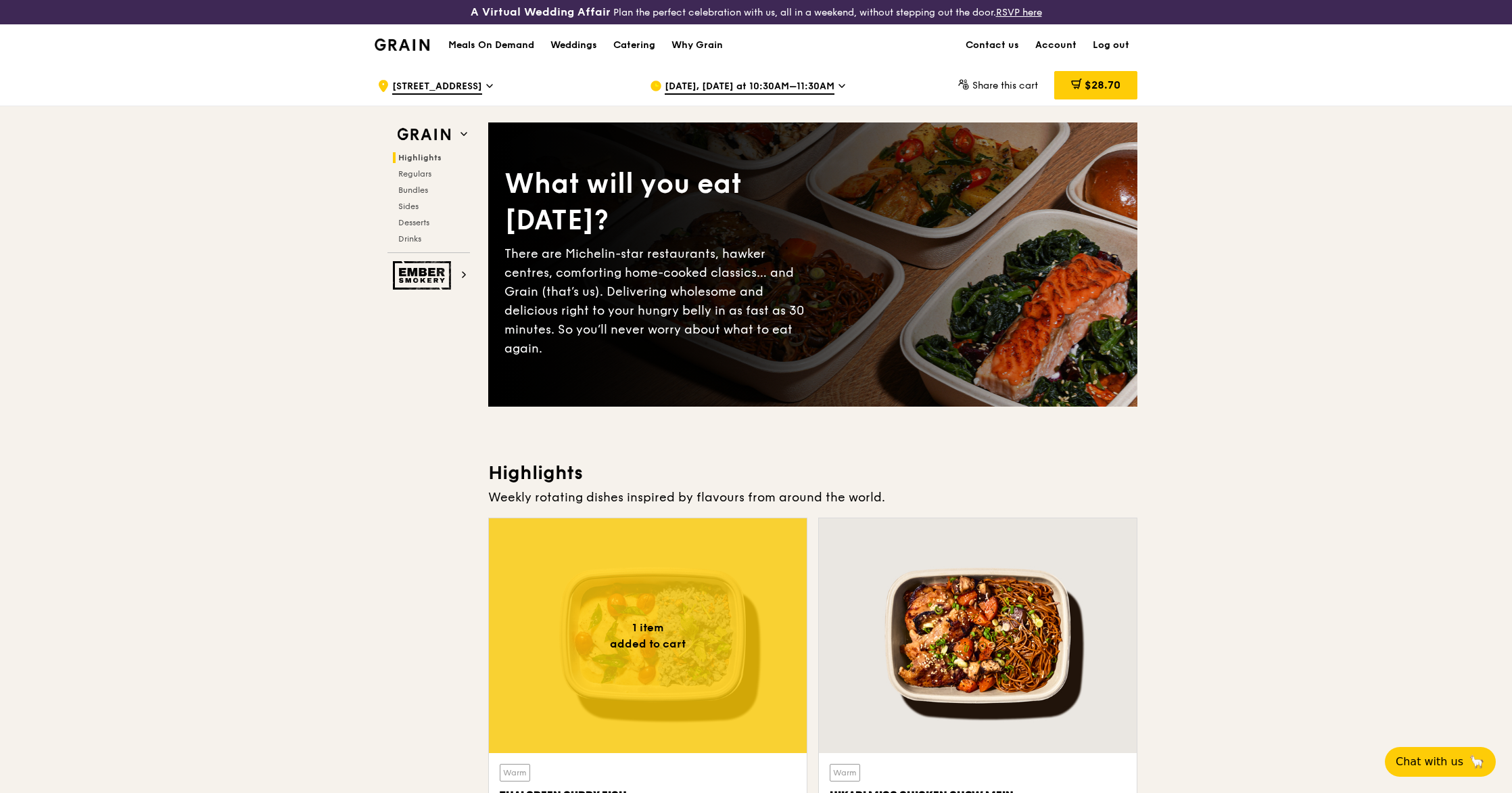
click at [783, 90] on span "Oct 8, Today at 10:30AM–11:30AM" at bounding box center [750, 87] width 170 height 15
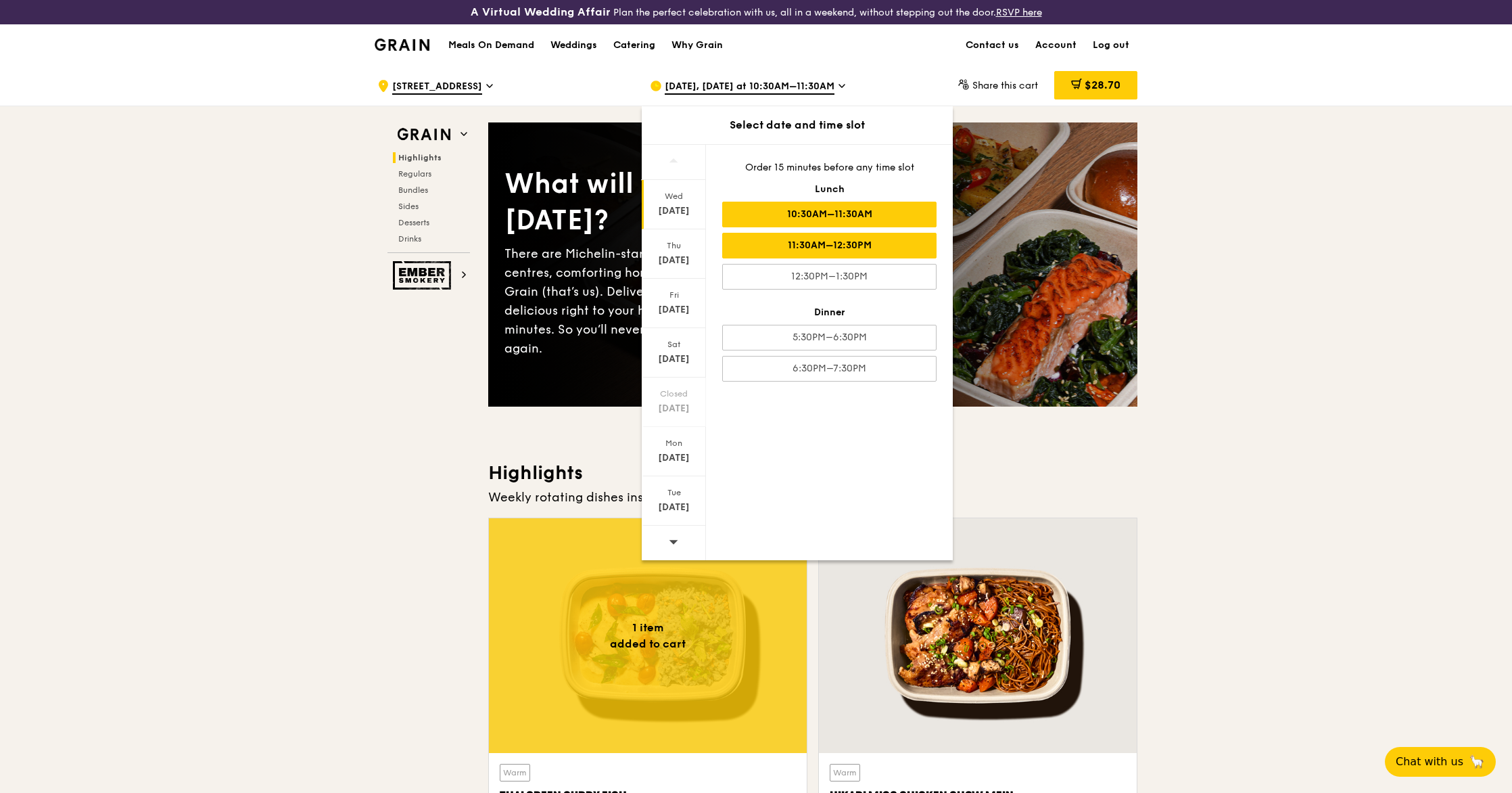
click at [854, 238] on div "11:30AM–12:30PM" at bounding box center [830, 246] width 215 height 26
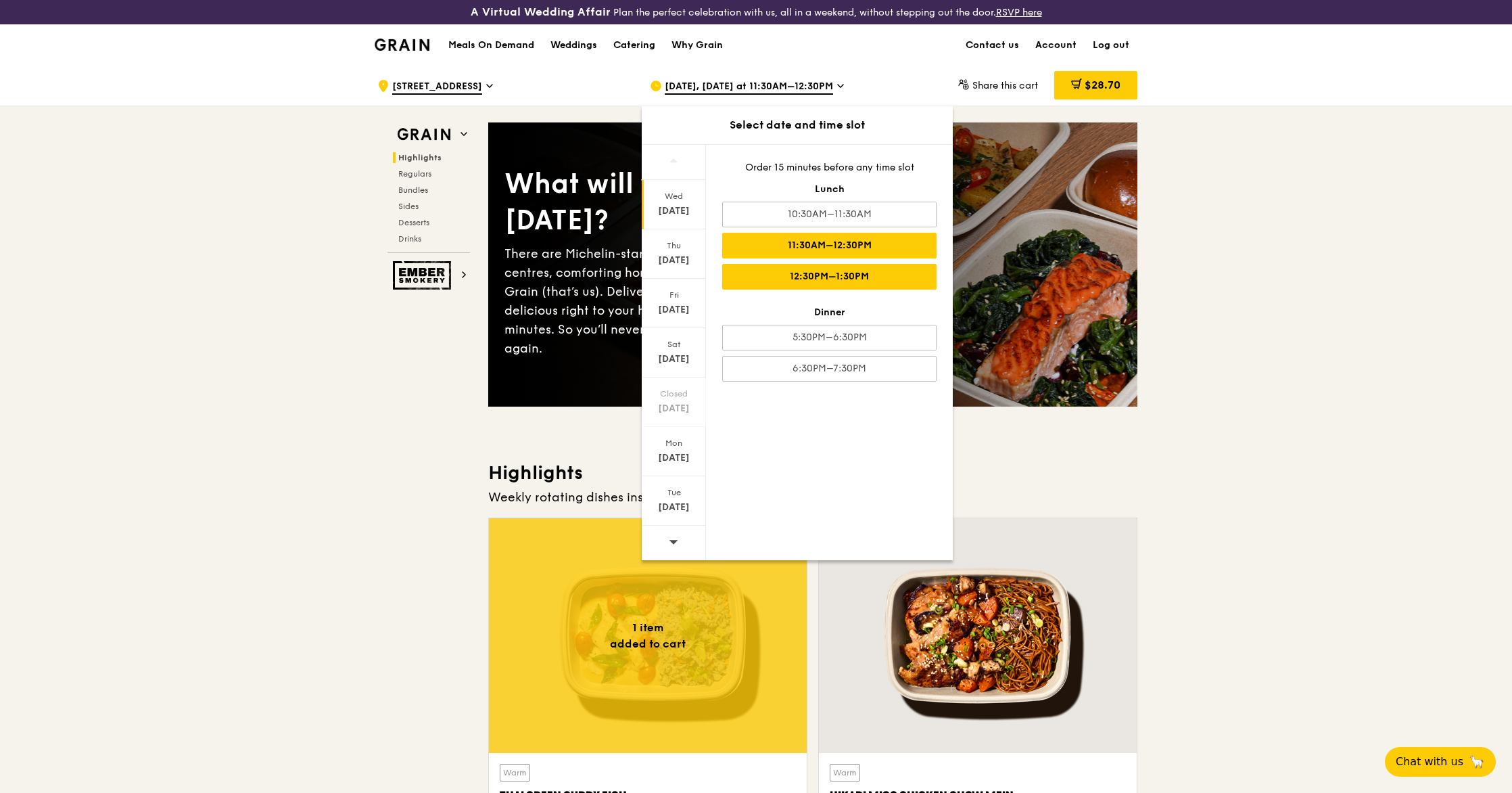
click at [858, 271] on div "12:30PM–1:30PM" at bounding box center [830, 277] width 215 height 26
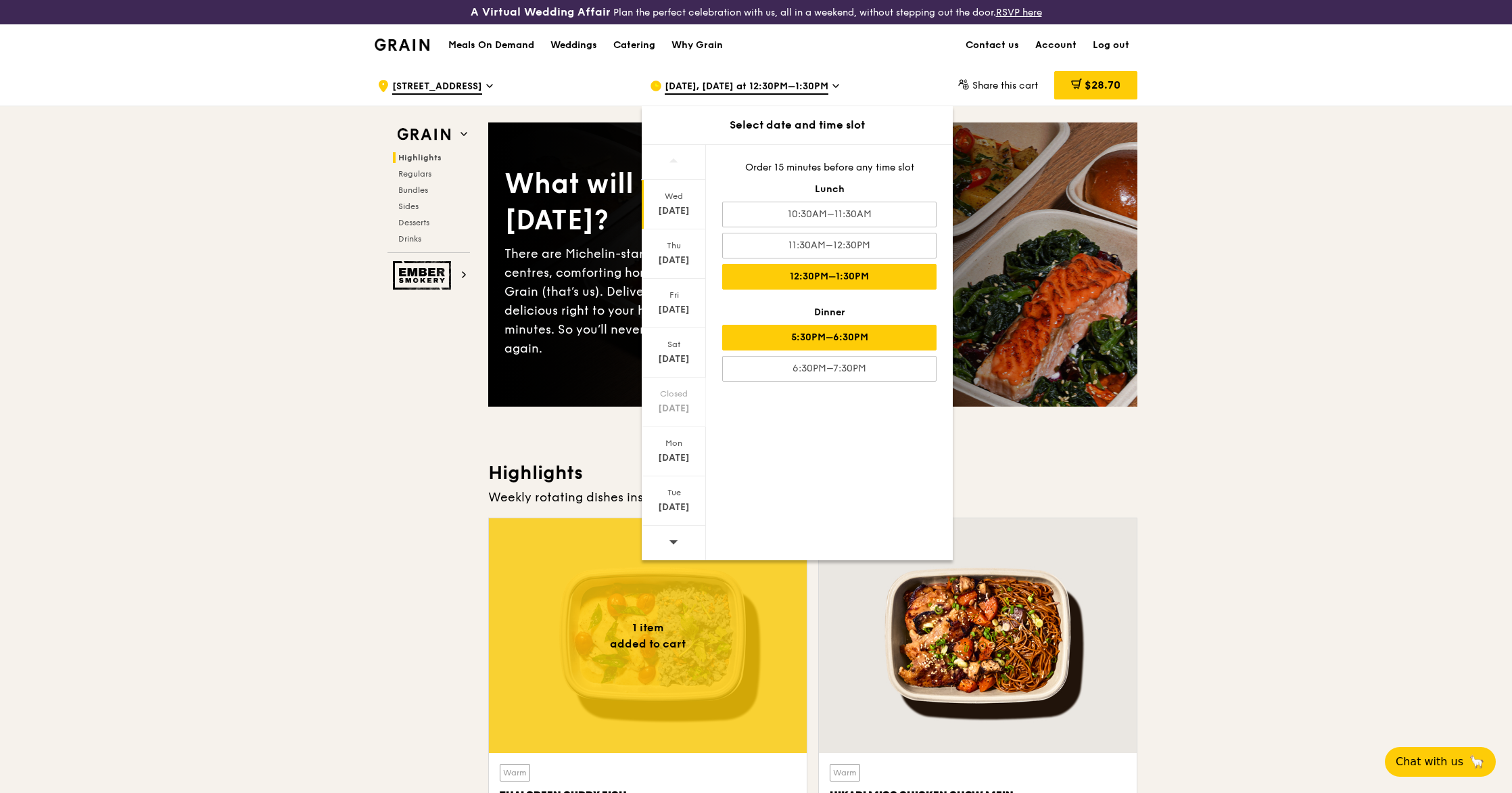
click at [853, 341] on div "5:30PM–6:30PM" at bounding box center [830, 337] width 215 height 26
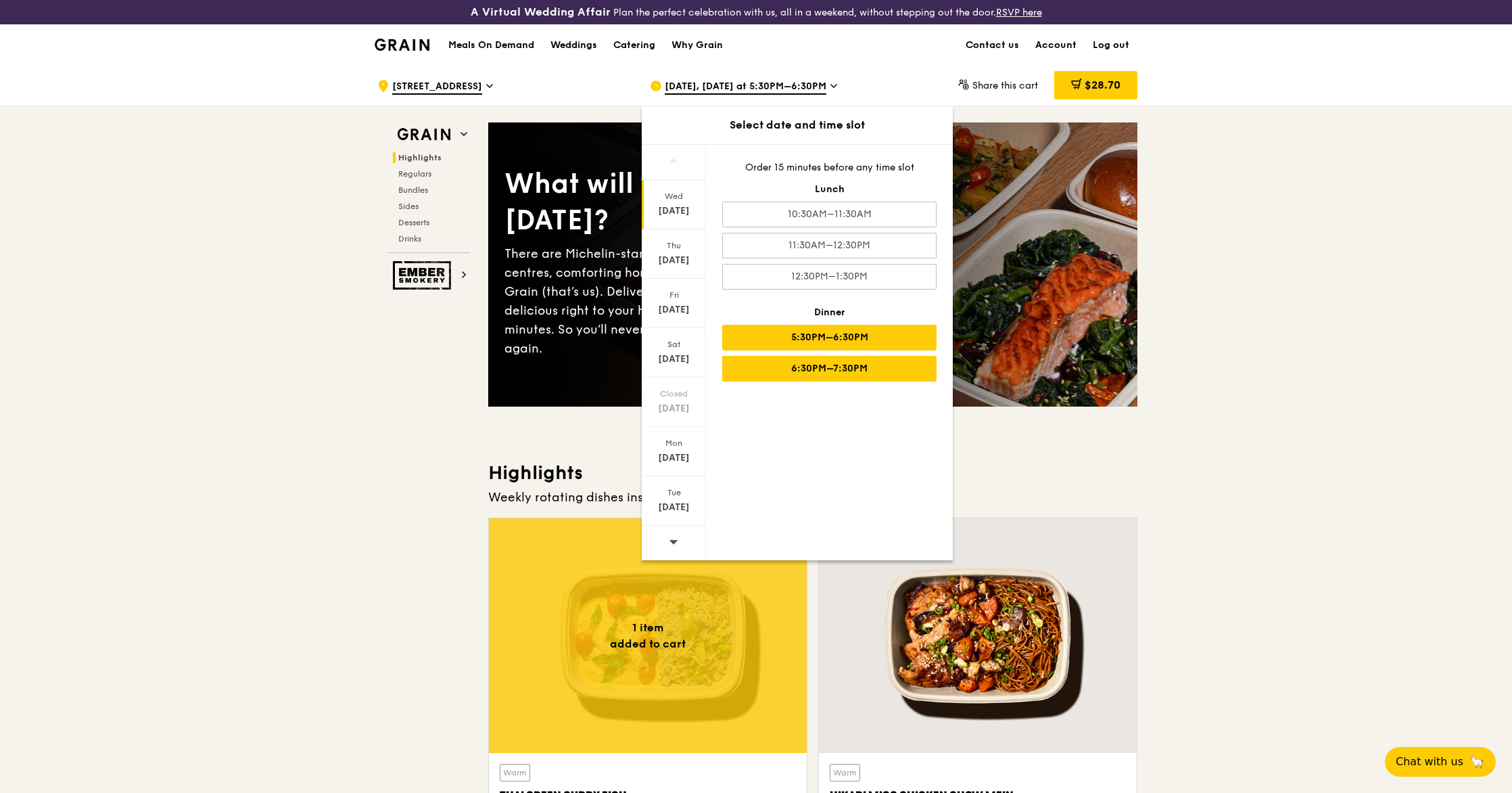
click at [851, 366] on div "6:30PM–7:30PM" at bounding box center [830, 368] width 215 height 26
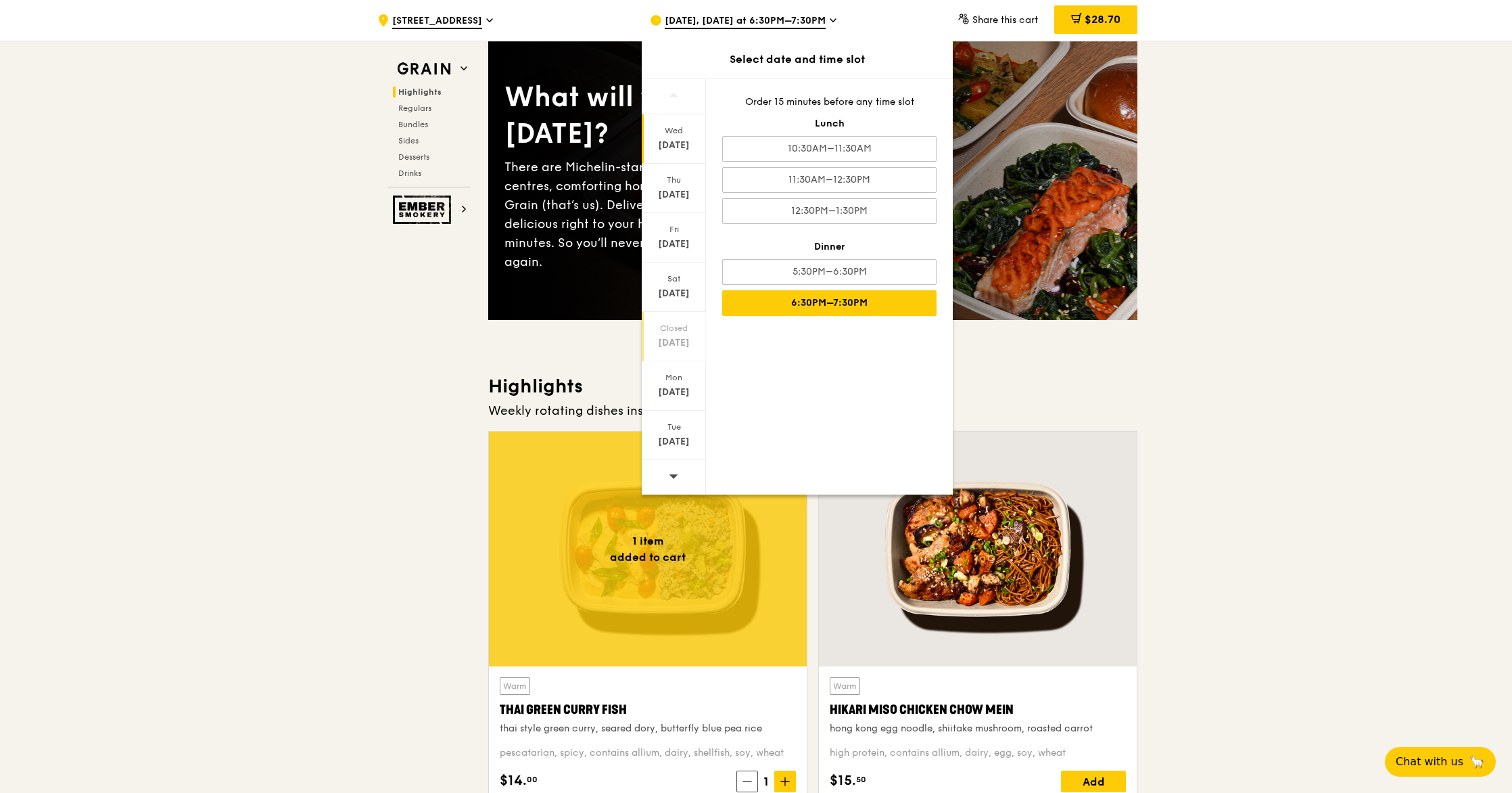
scroll to position [69, 0]
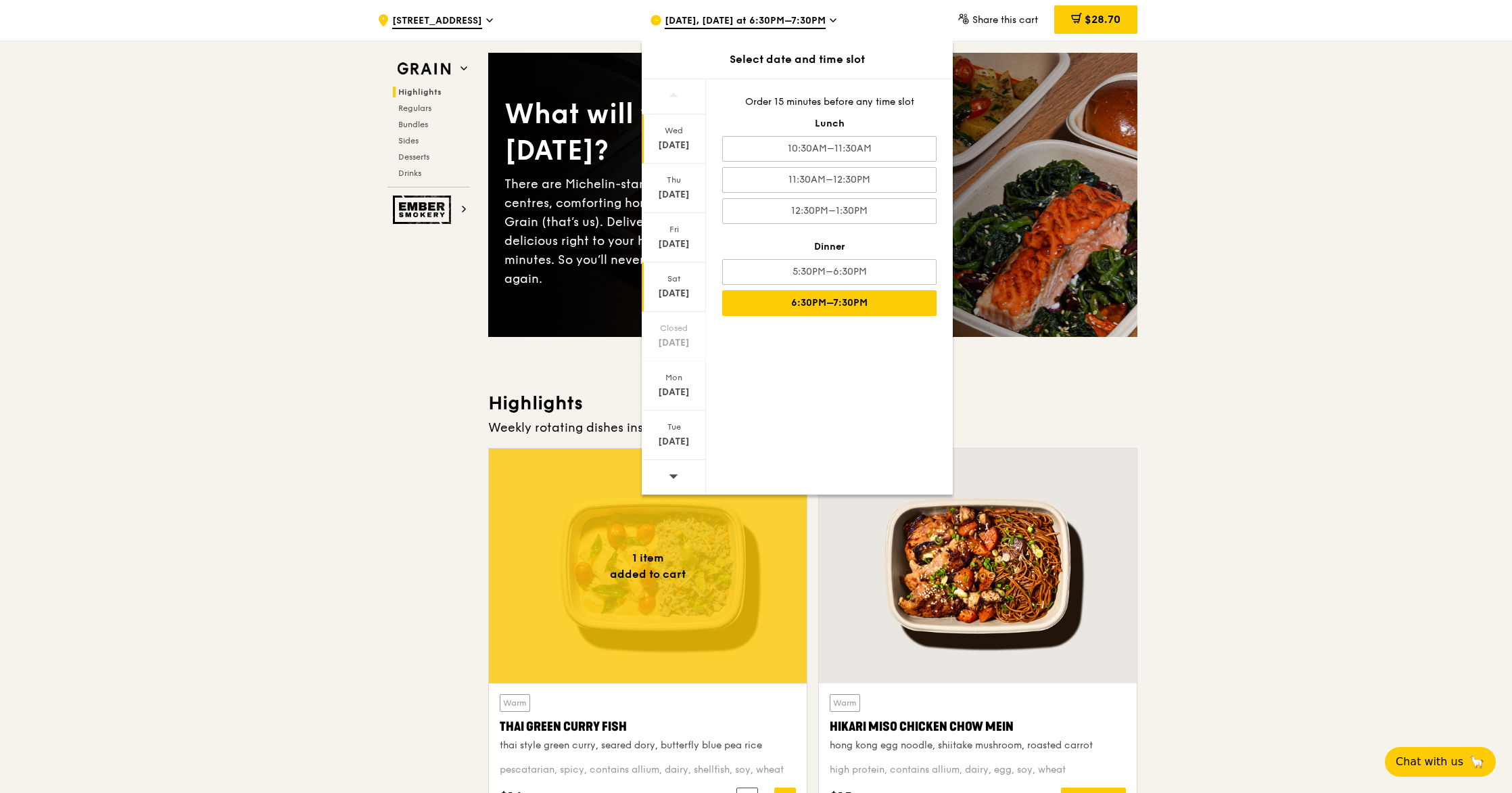
click at [683, 301] on div "Sat Oct 11" at bounding box center [674, 287] width 64 height 49
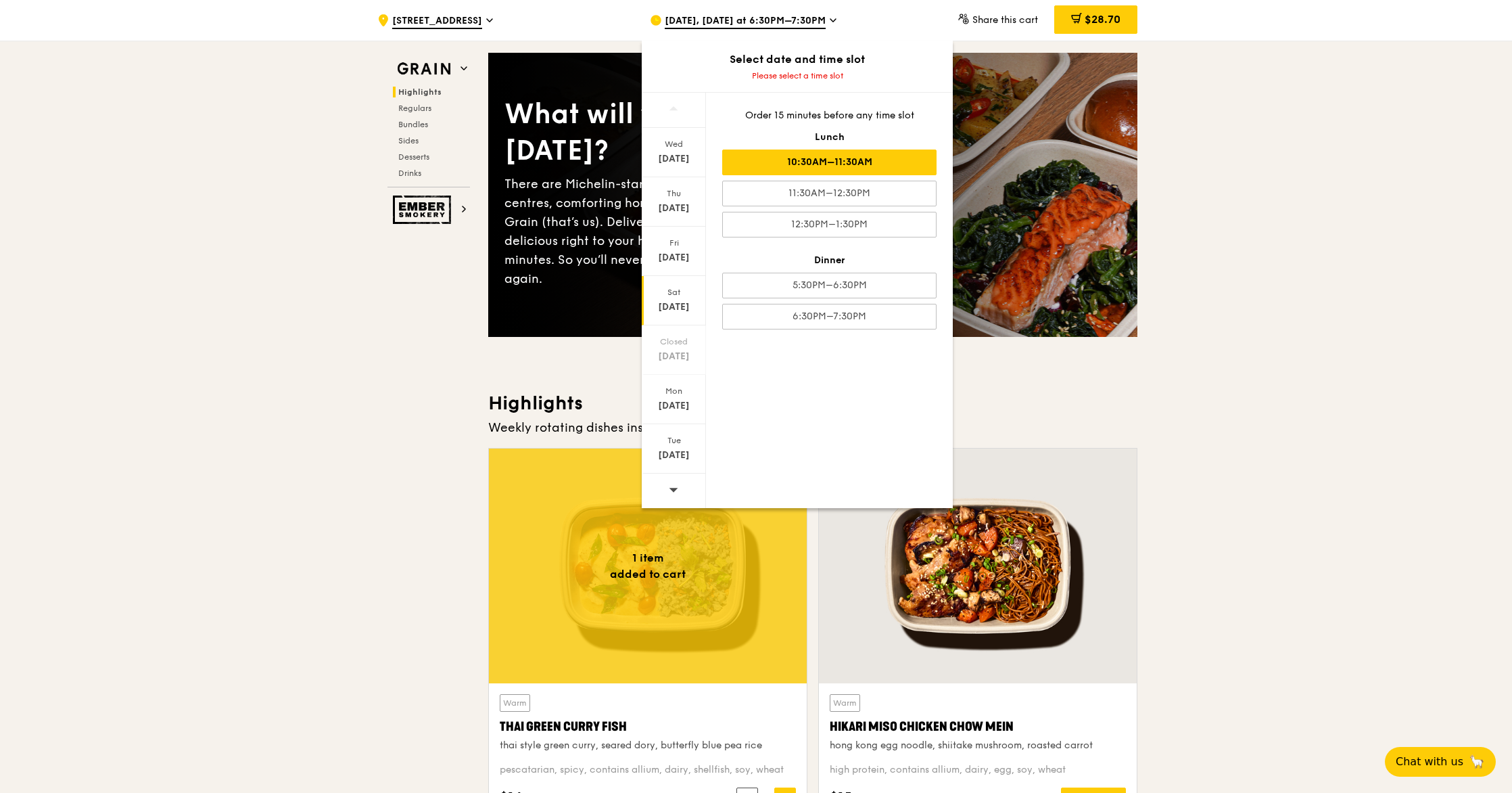
click at [819, 169] on div "10:30AM–11:30AM" at bounding box center [830, 163] width 215 height 26
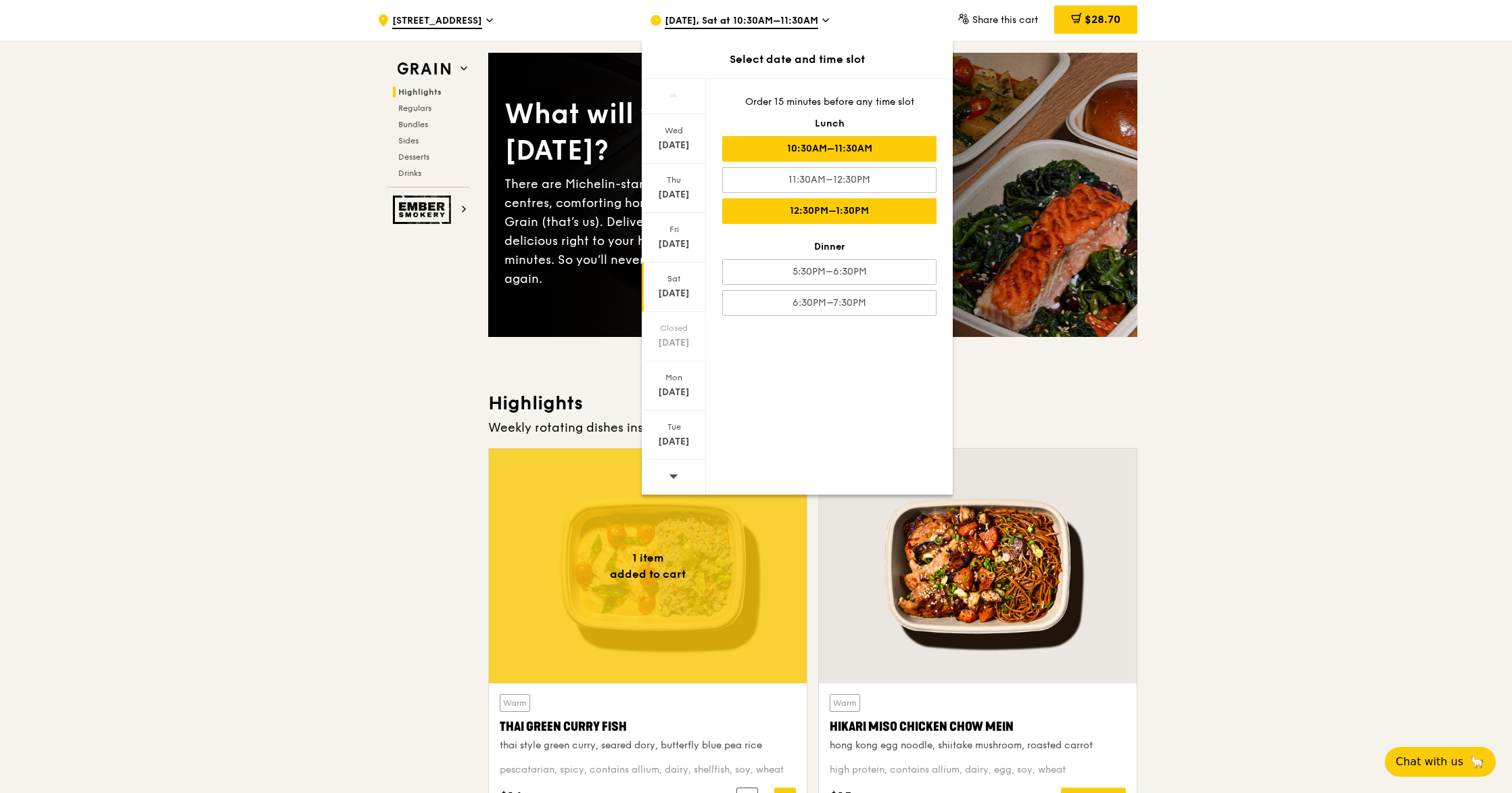
scroll to position [0, 0]
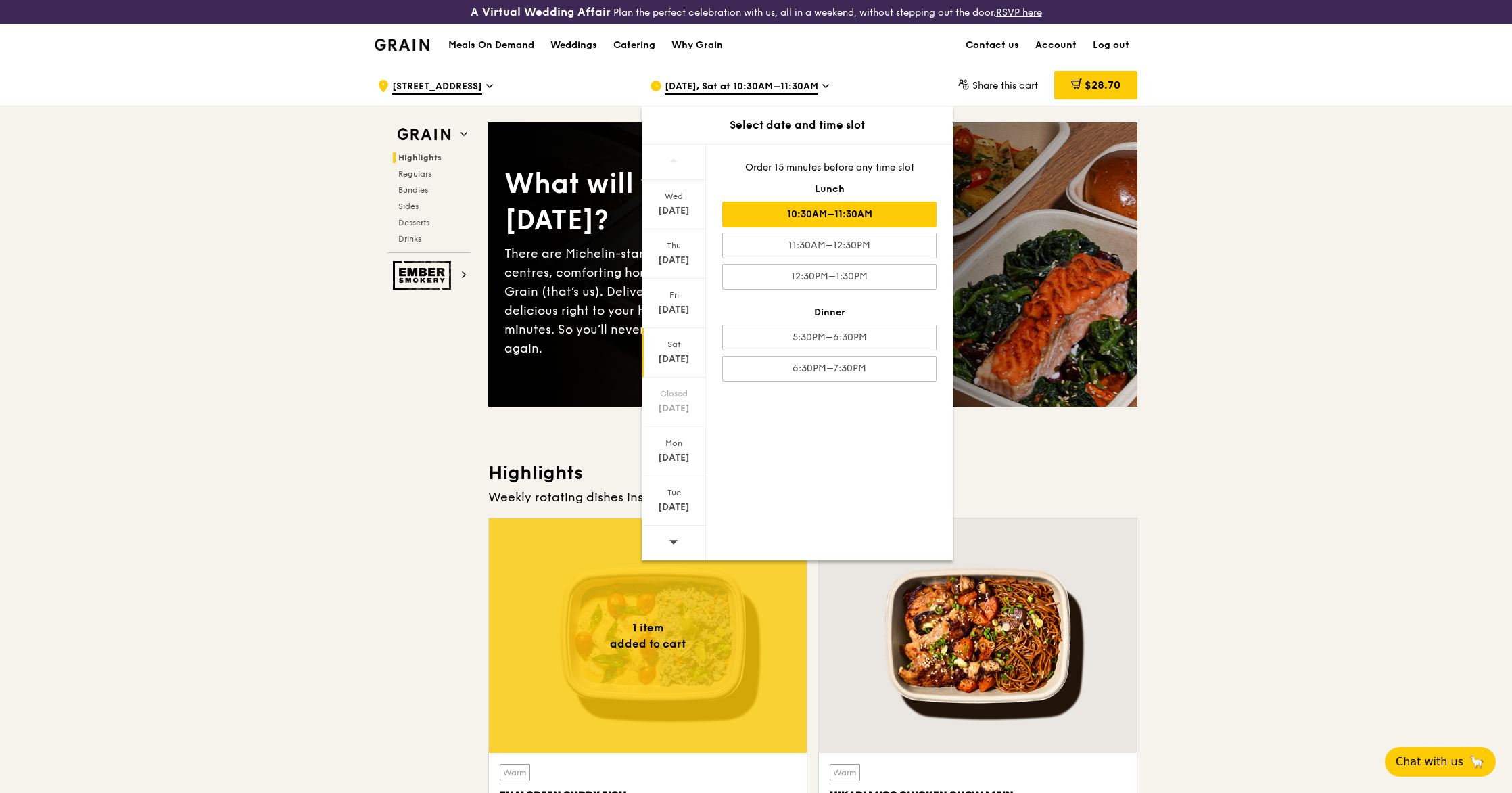
click at [471, 87] on span "[STREET_ADDRESS]" at bounding box center [437, 87] width 90 height 15
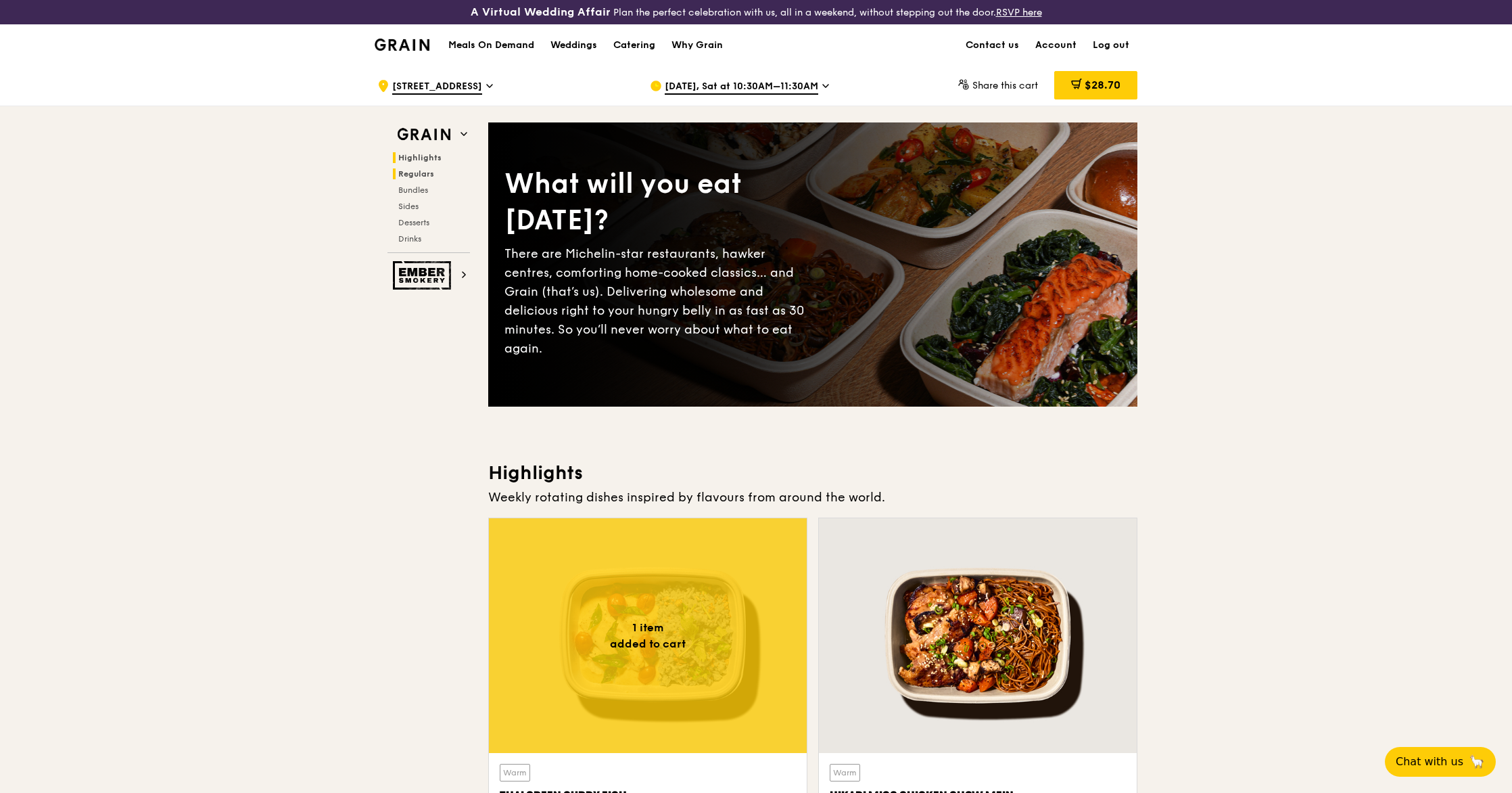
click at [418, 172] on span "Regulars" at bounding box center [416, 174] width 36 height 9
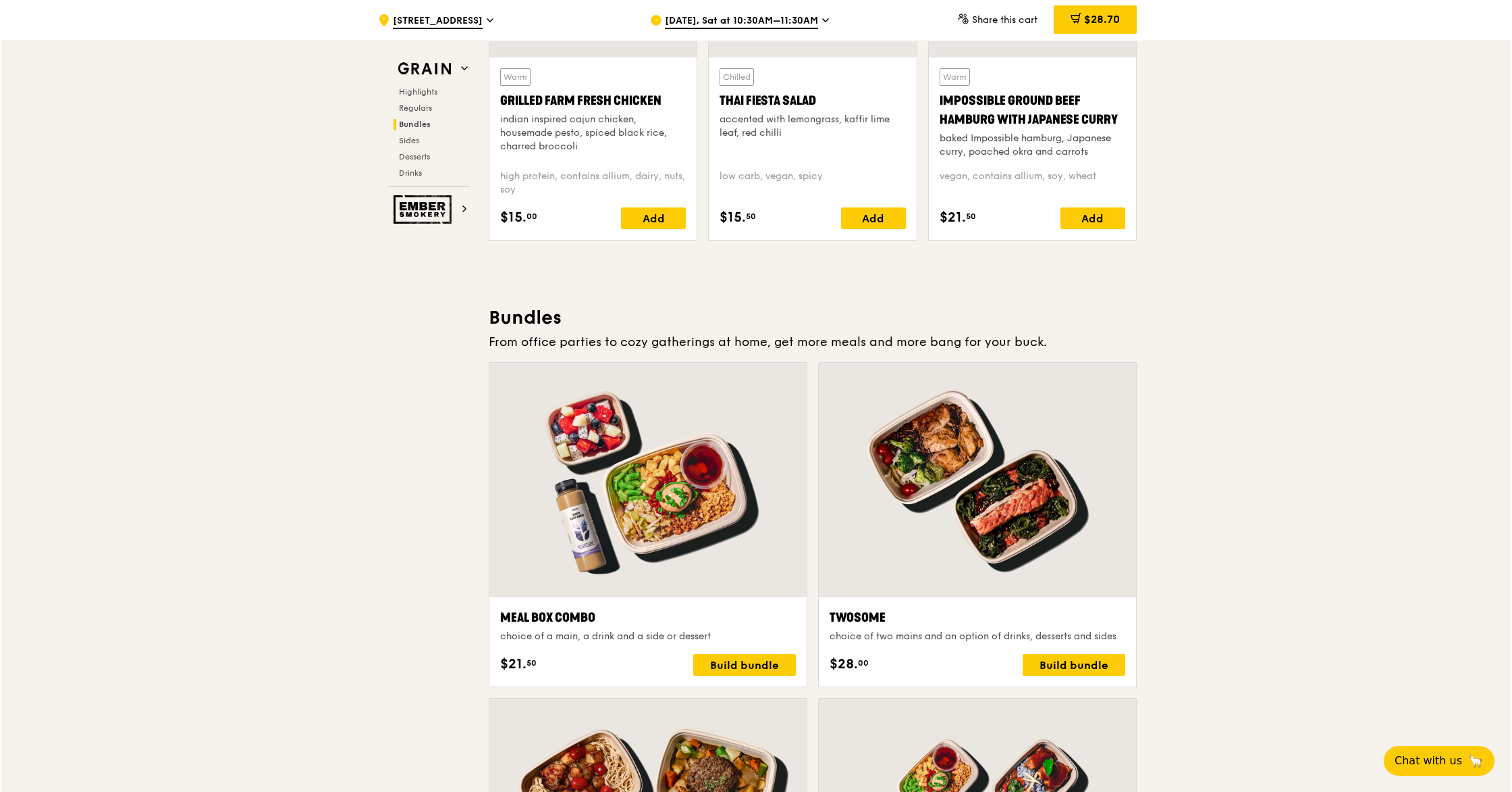
scroll to position [2012, 0]
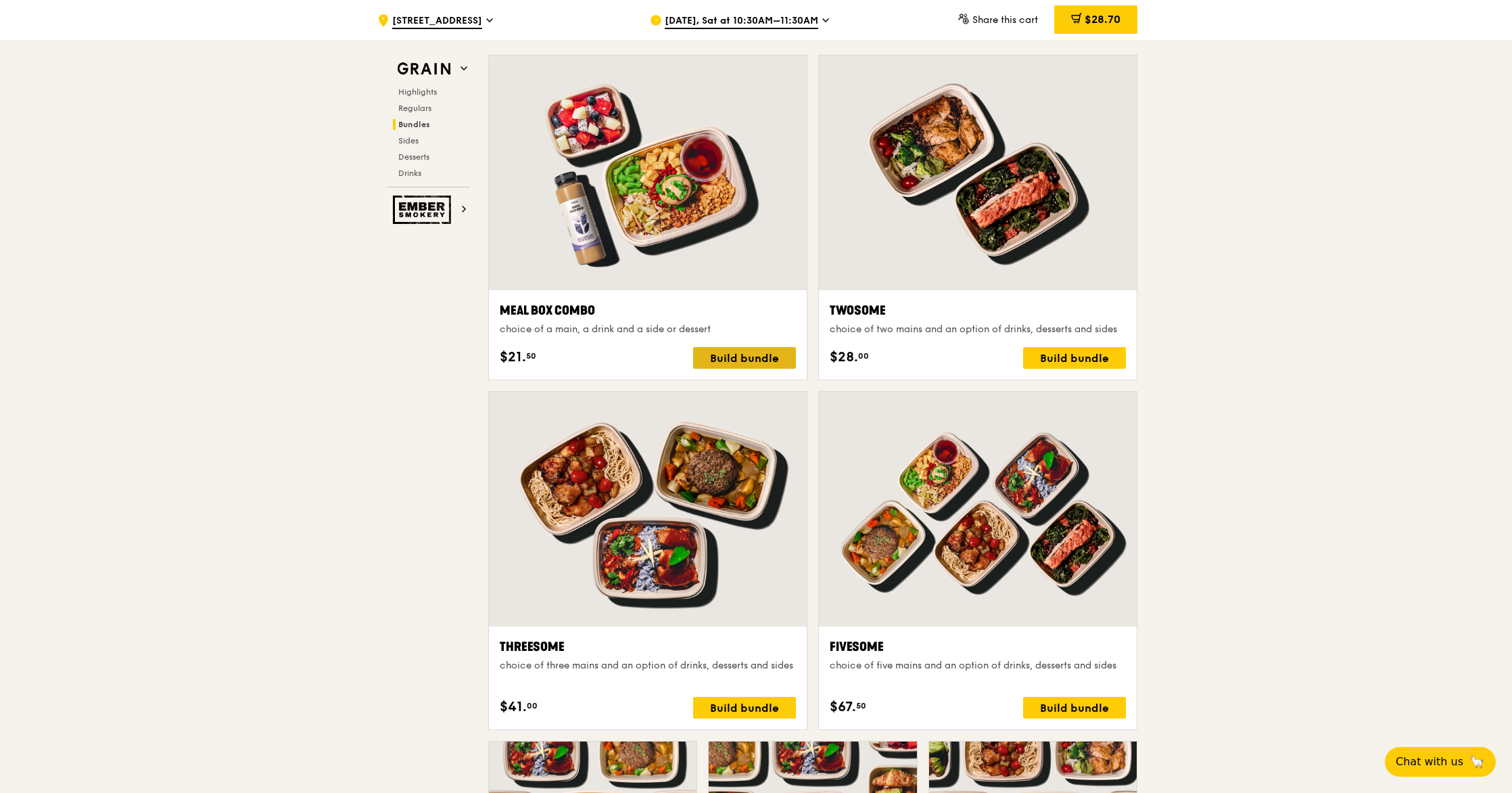
click at [752, 350] on div "Build bundle" at bounding box center [745, 358] width 103 height 22
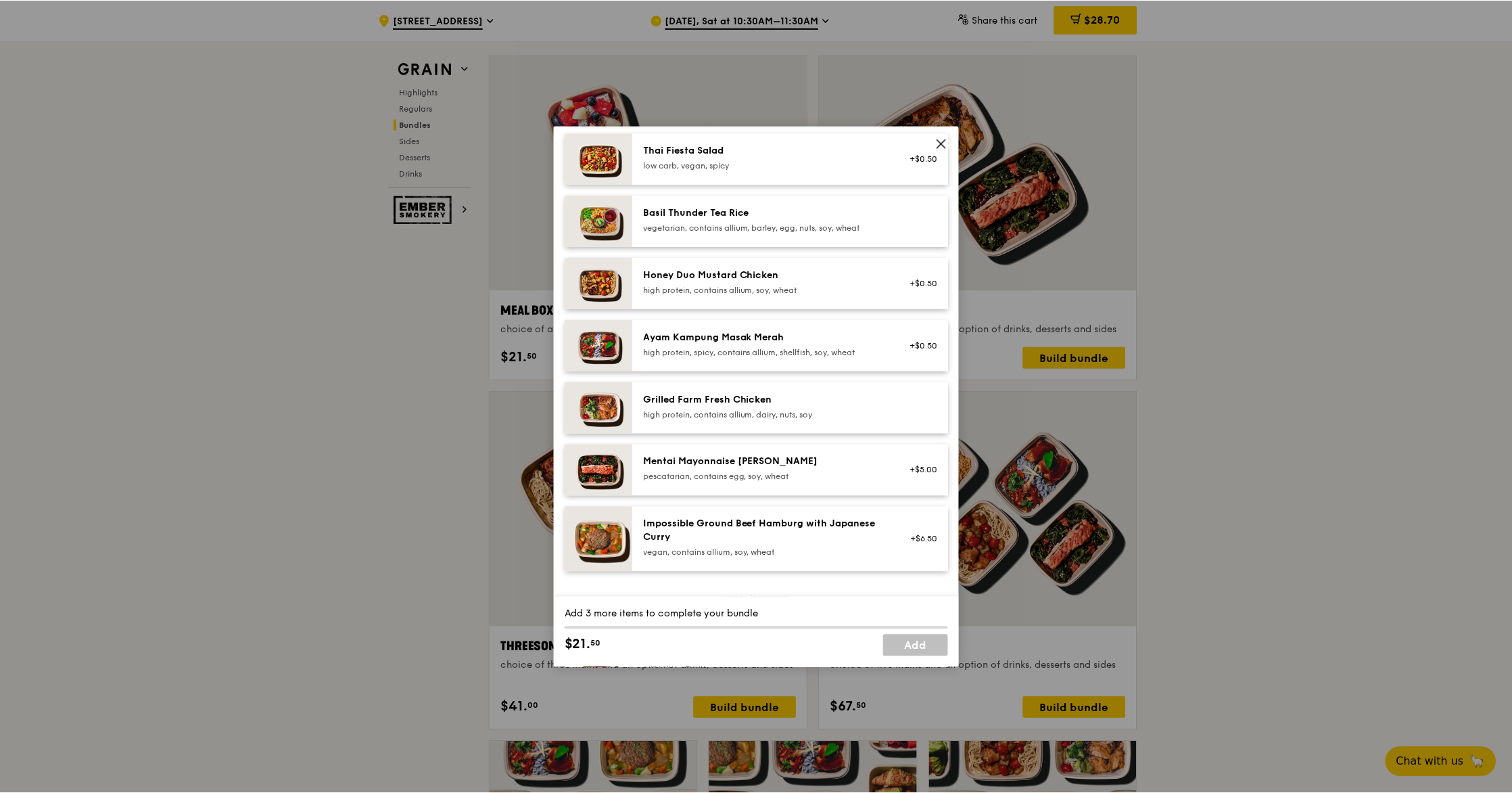
scroll to position [438, 0]
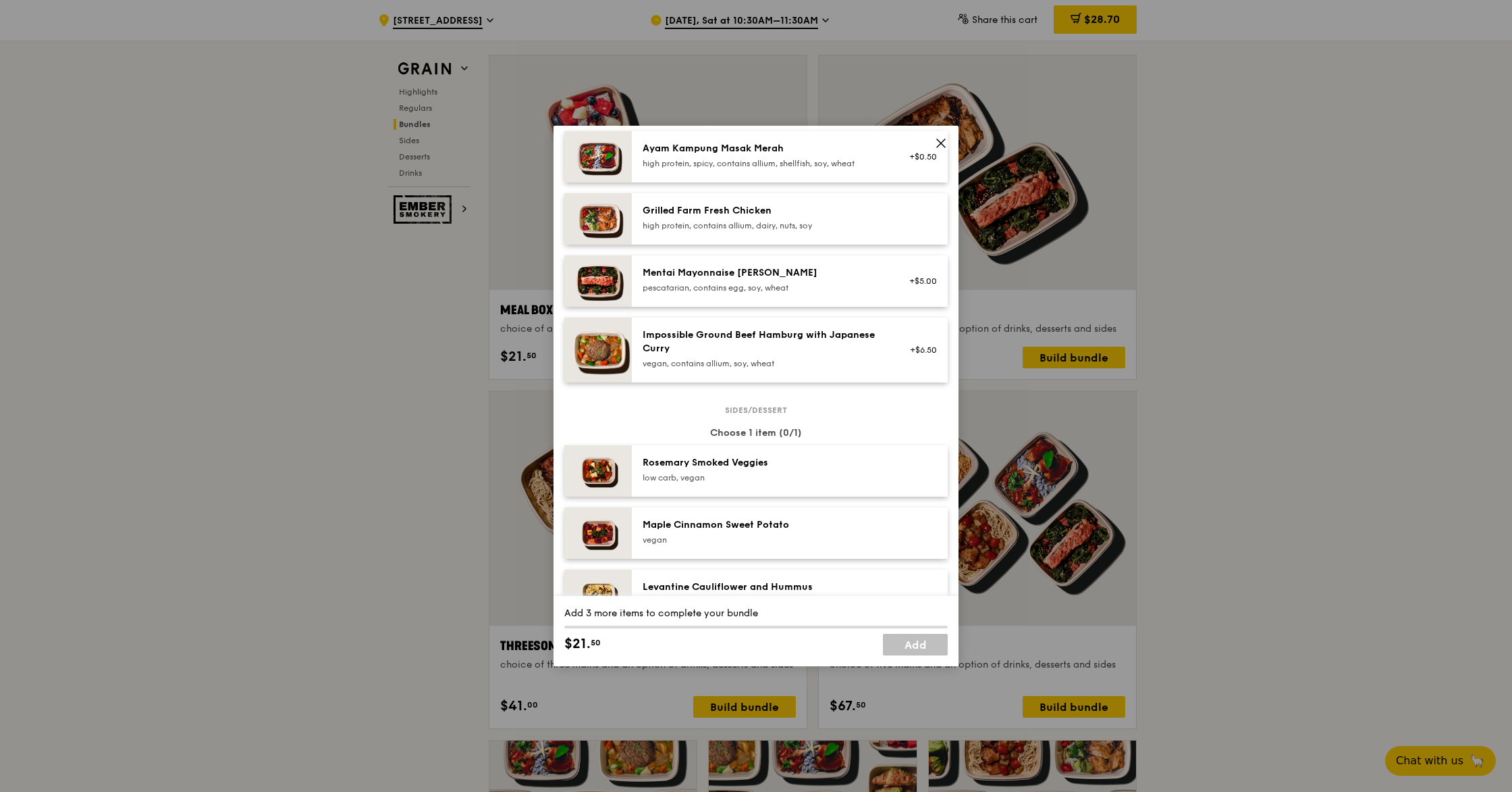
click at [942, 140] on icon at bounding box center [940, 142] width 12 height 12
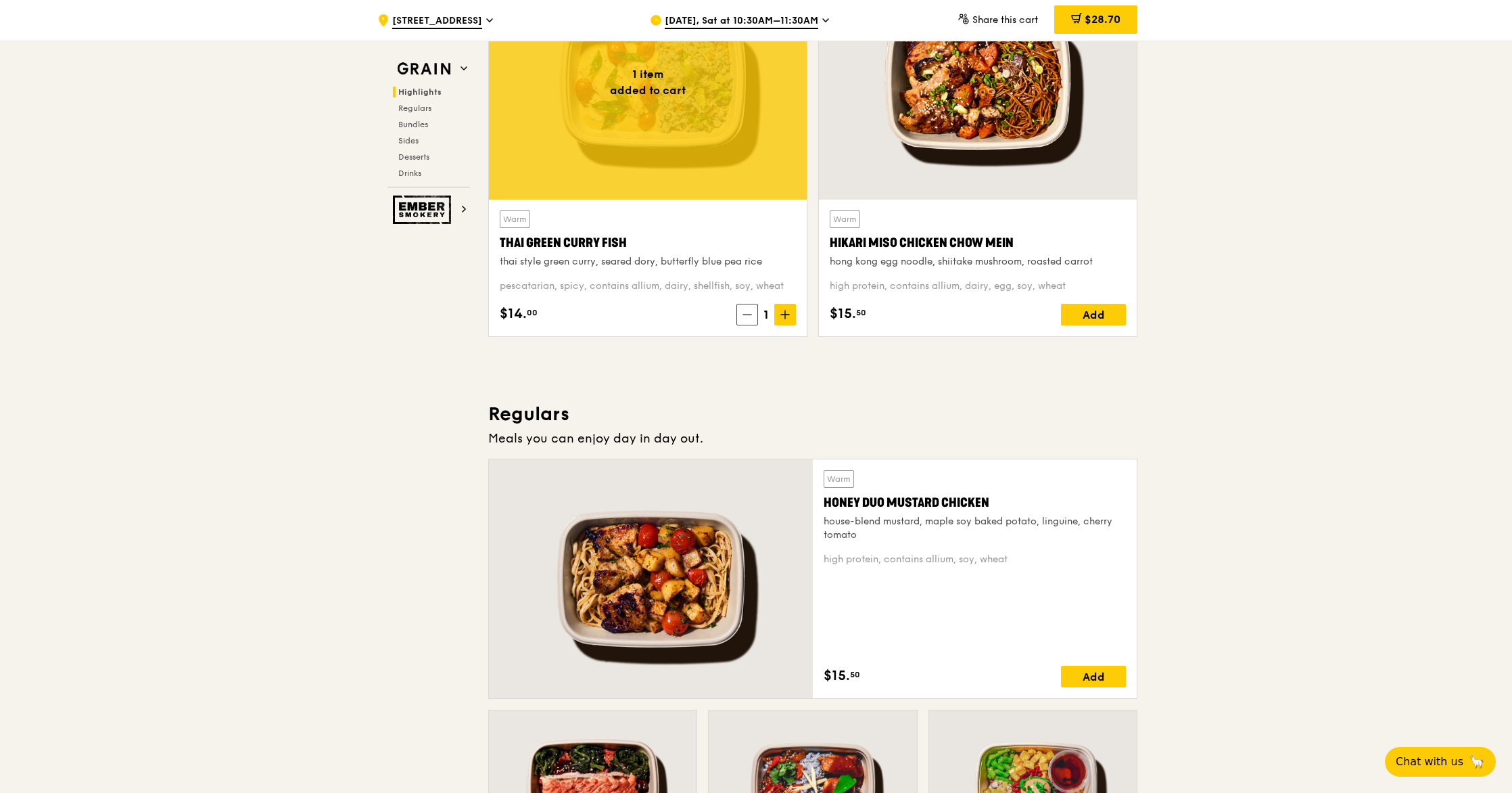
scroll to position [0, 0]
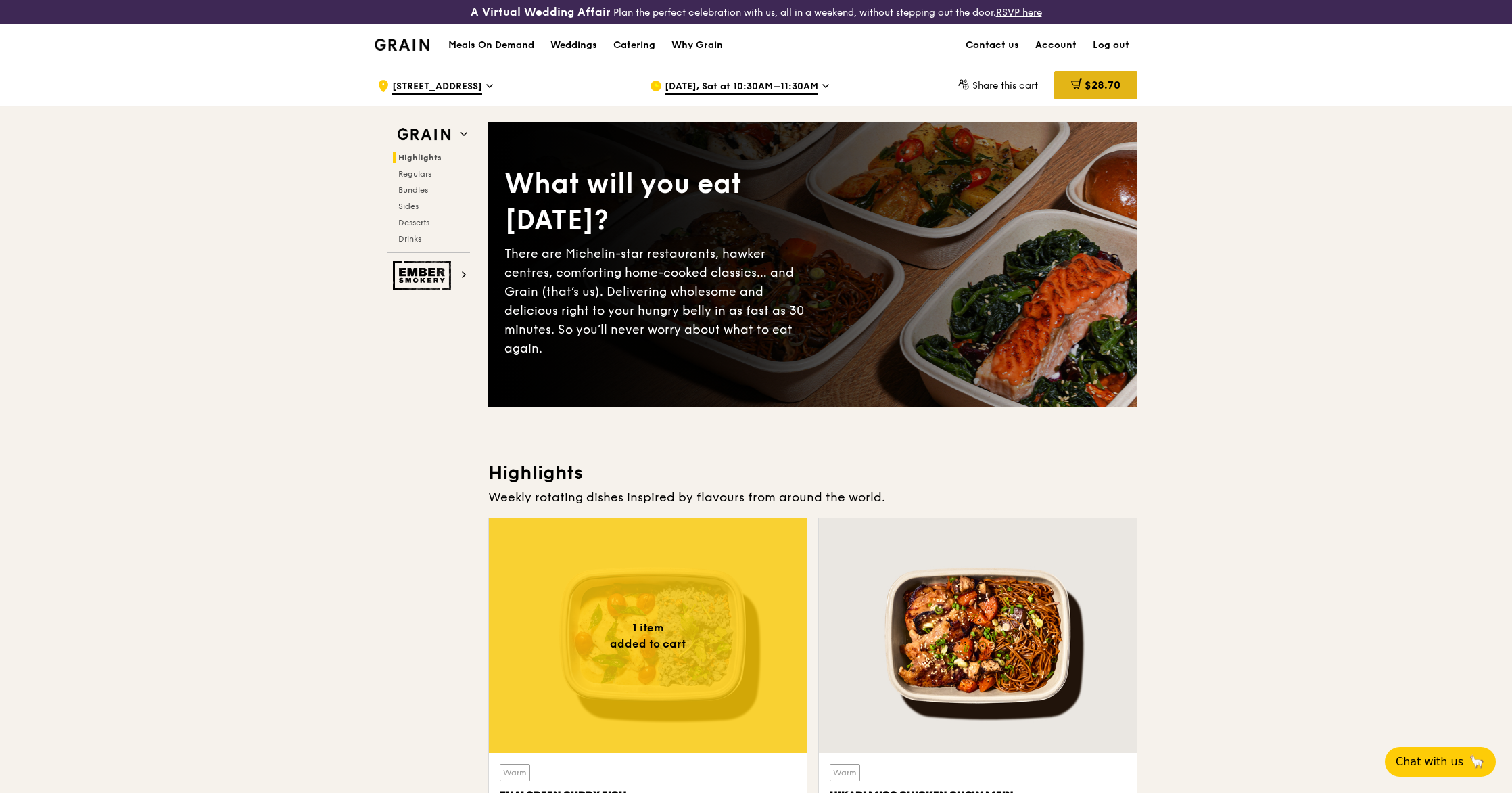
click at [1093, 79] on span "$28.70" at bounding box center [1102, 85] width 36 height 13
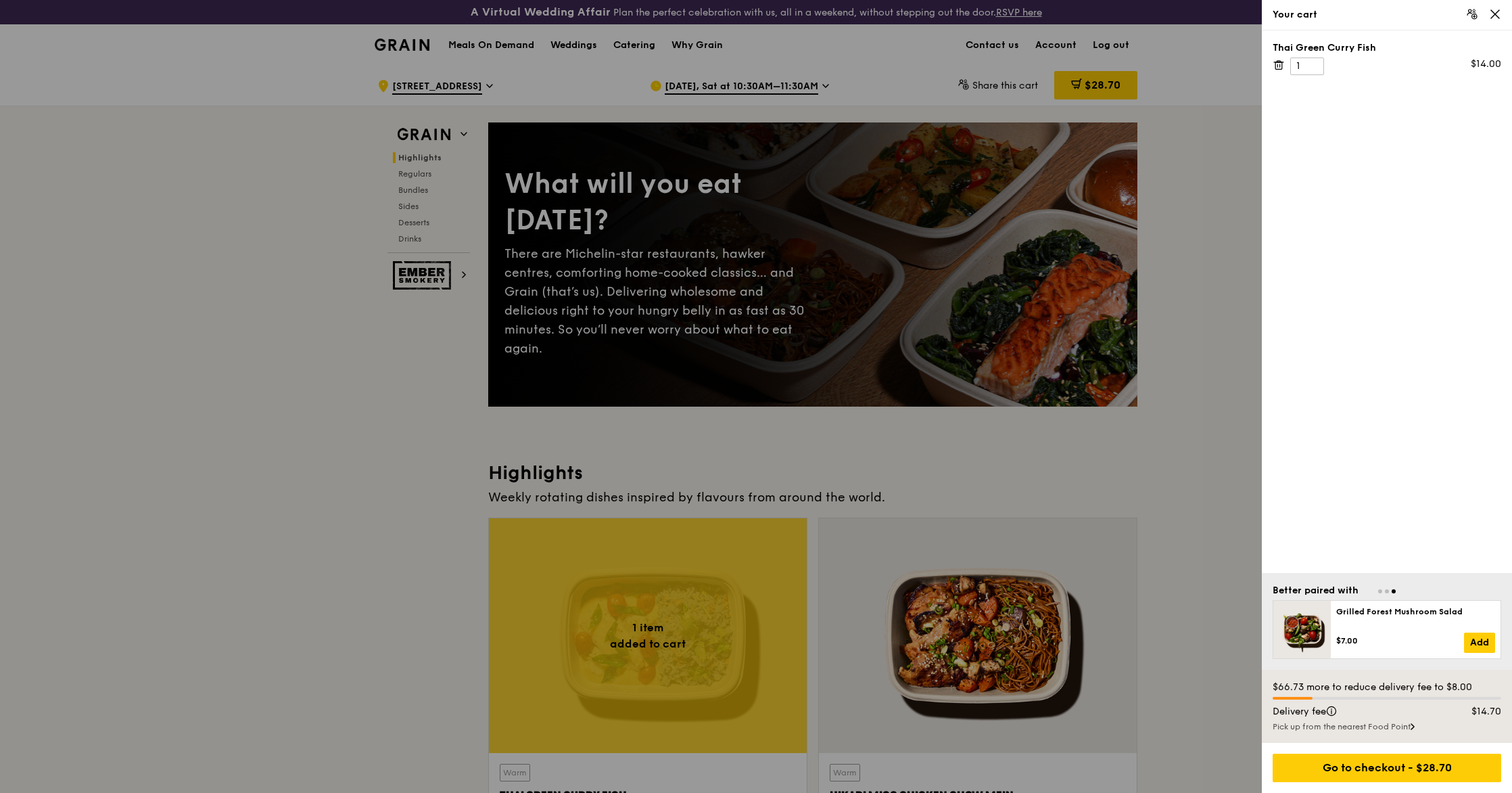
click at [1494, 14] on icon at bounding box center [1495, 14] width 12 height 12
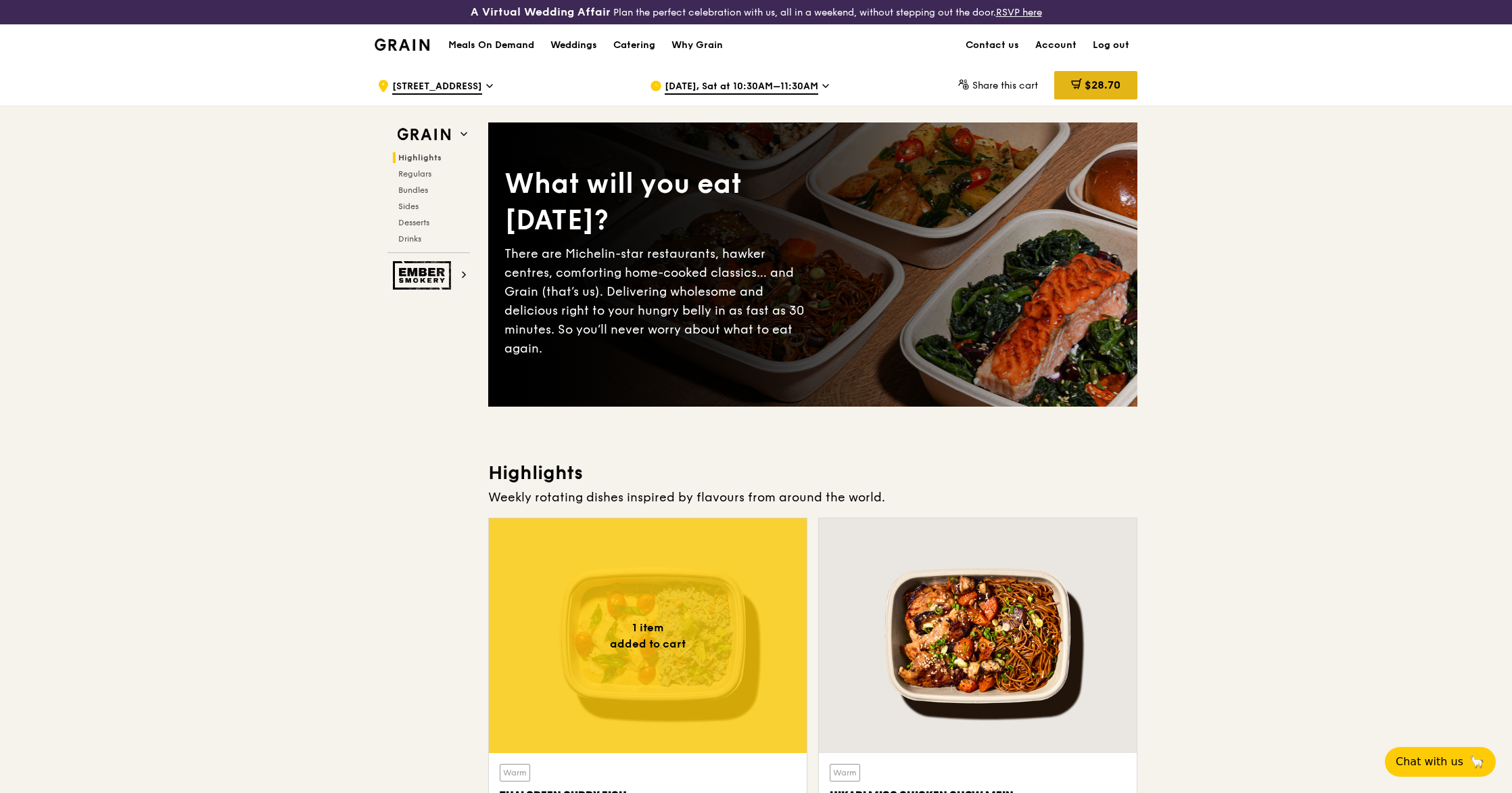
click at [1097, 89] on span "$28.70" at bounding box center [1102, 85] width 36 height 13
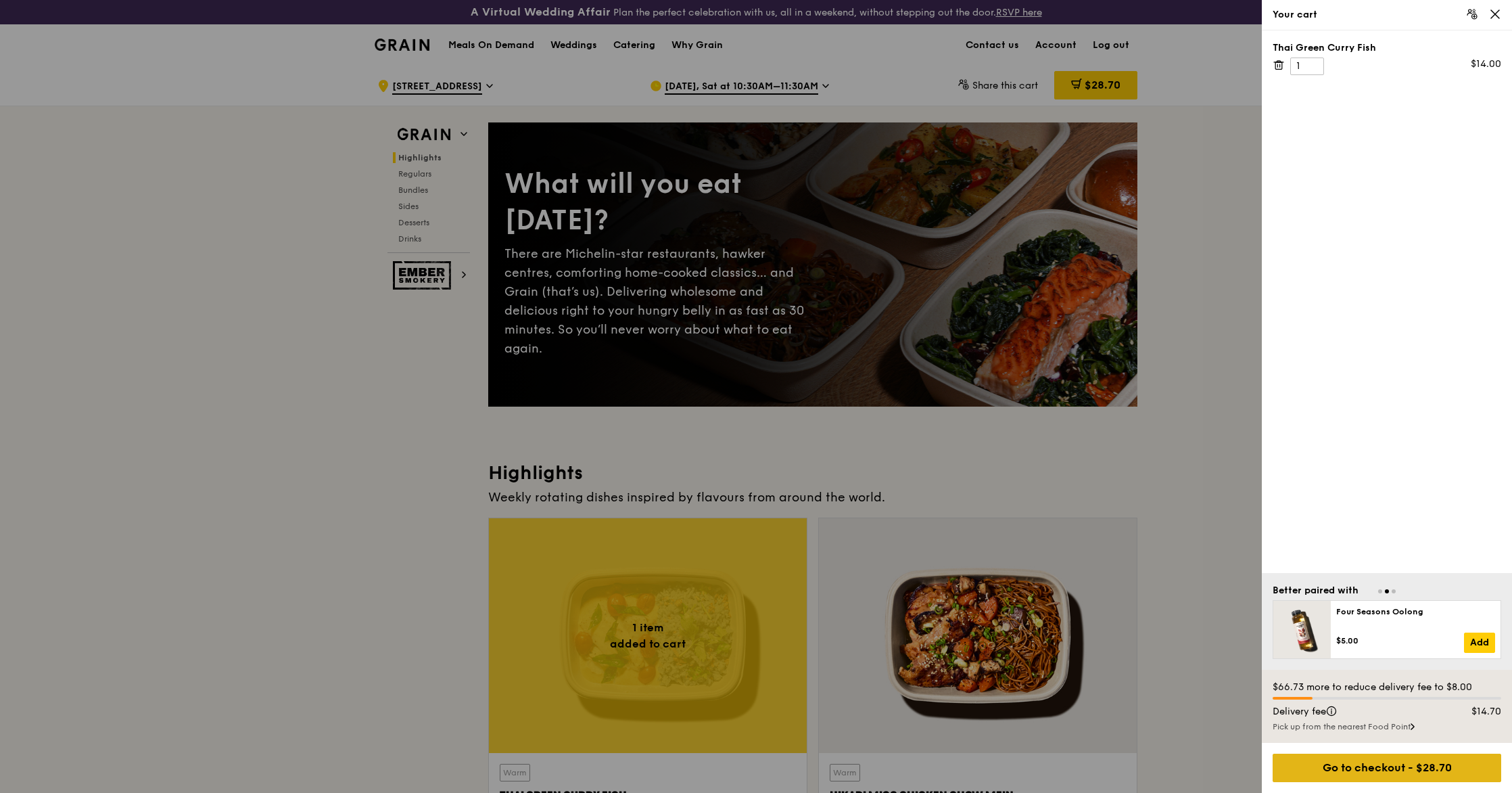
click at [1403, 772] on div "Go to checkout - $28.70" at bounding box center [1387, 767] width 228 height 28
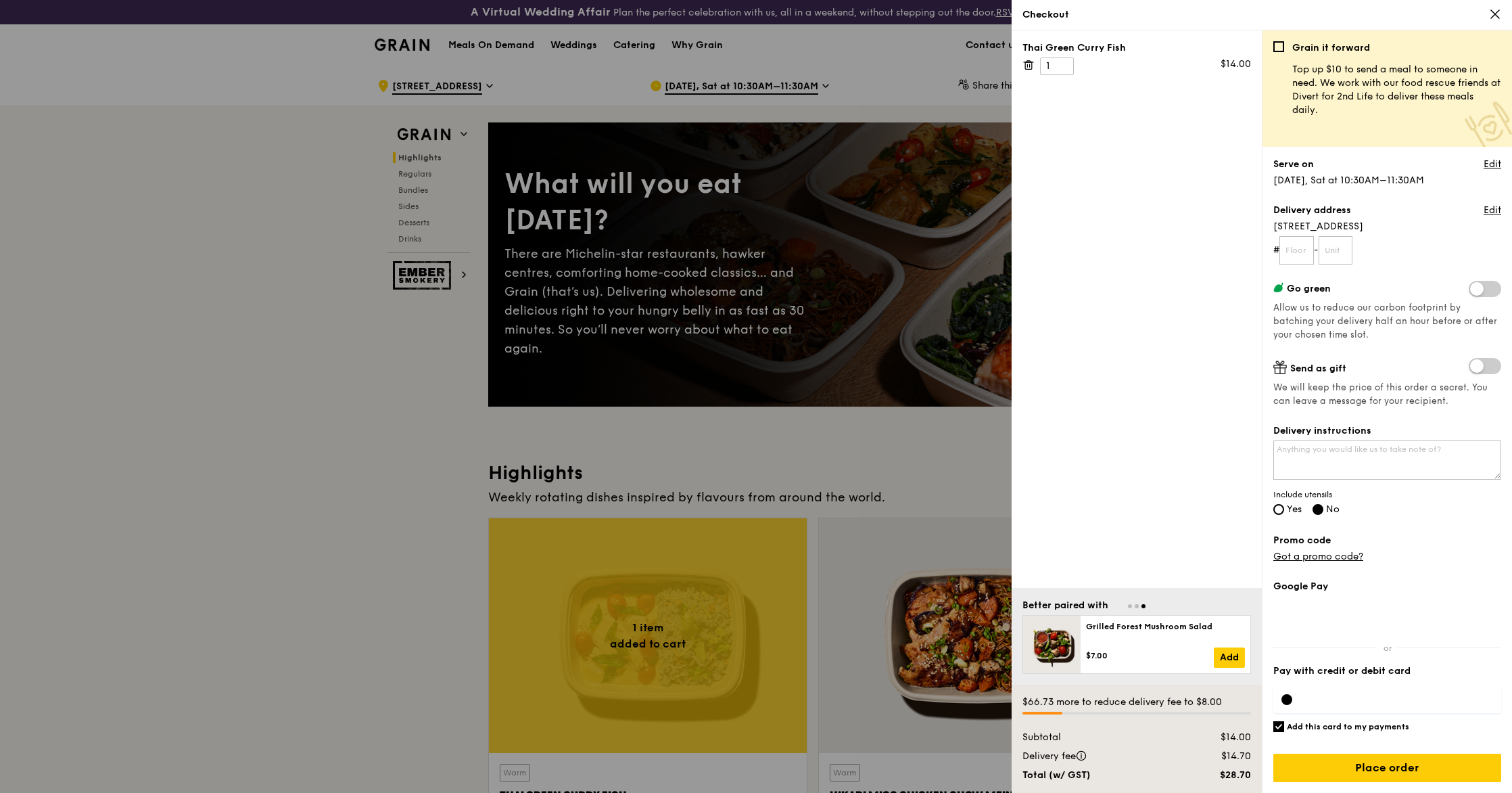
click at [1500, 15] on icon at bounding box center [1495, 14] width 12 height 12
